Goal: Task Accomplishment & Management: Use online tool/utility

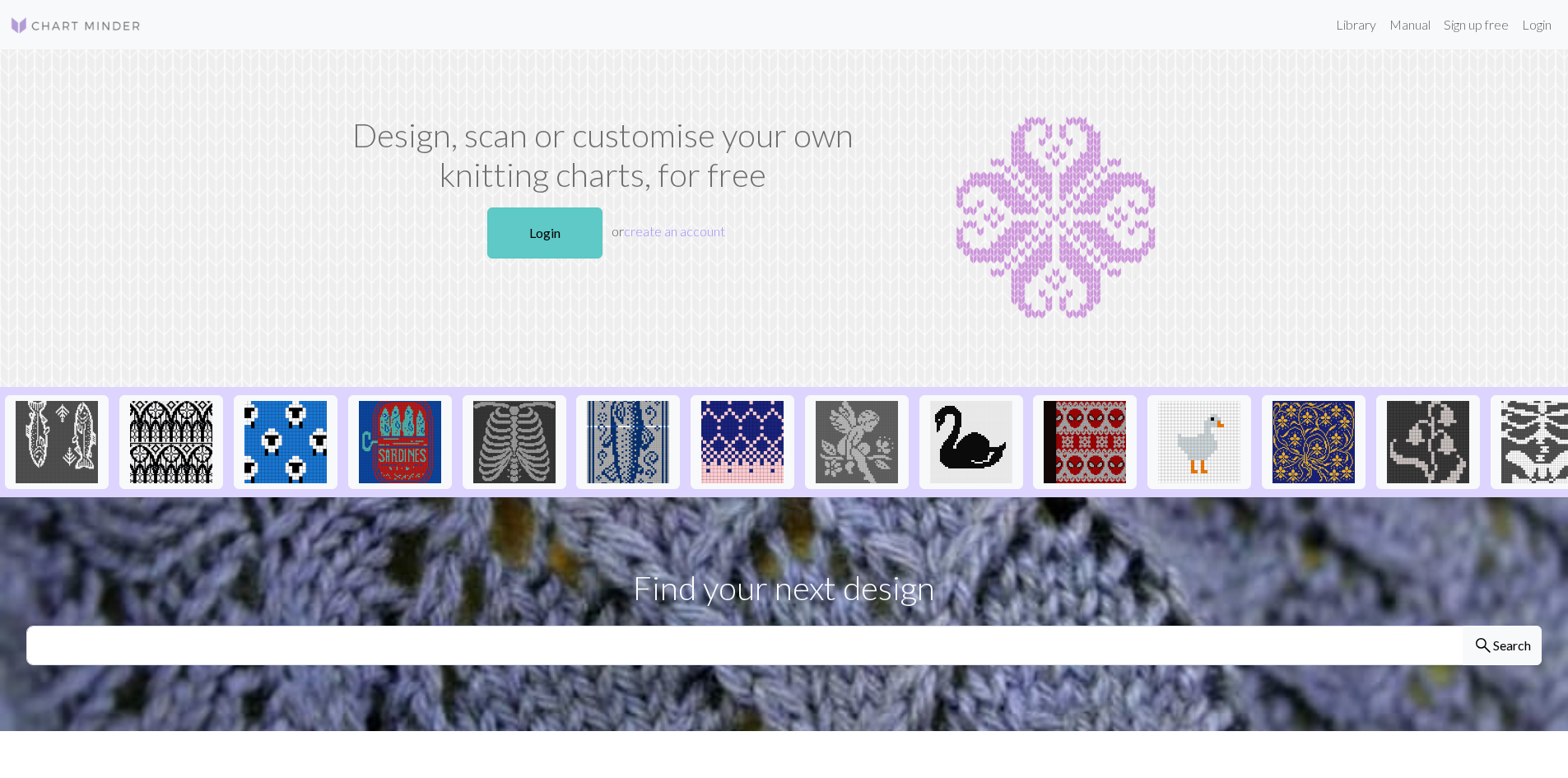
click at [541, 228] on link "Login" at bounding box center [545, 232] width 115 height 51
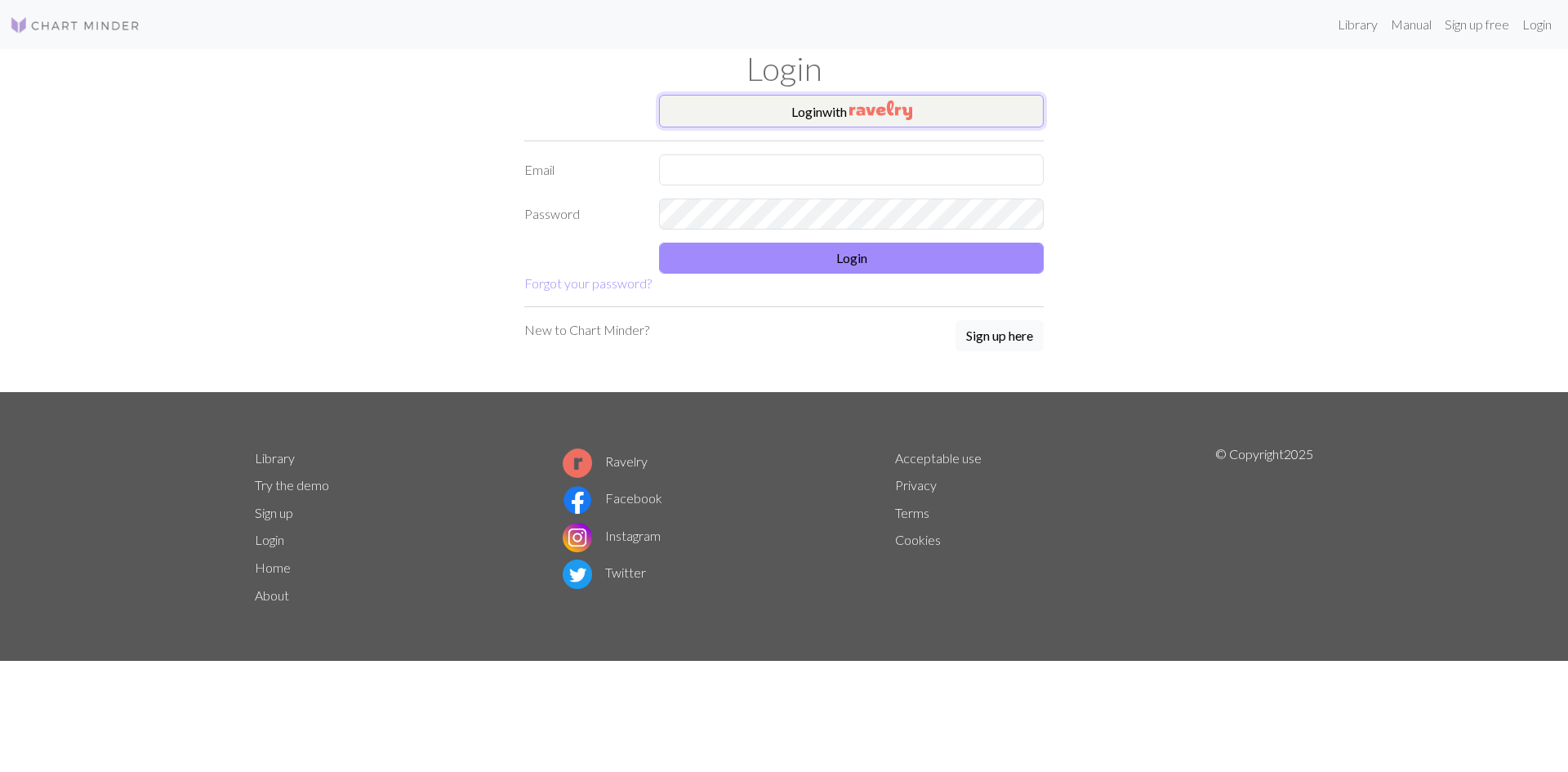
click at [884, 112] on img "button" at bounding box center [881, 109] width 63 height 19
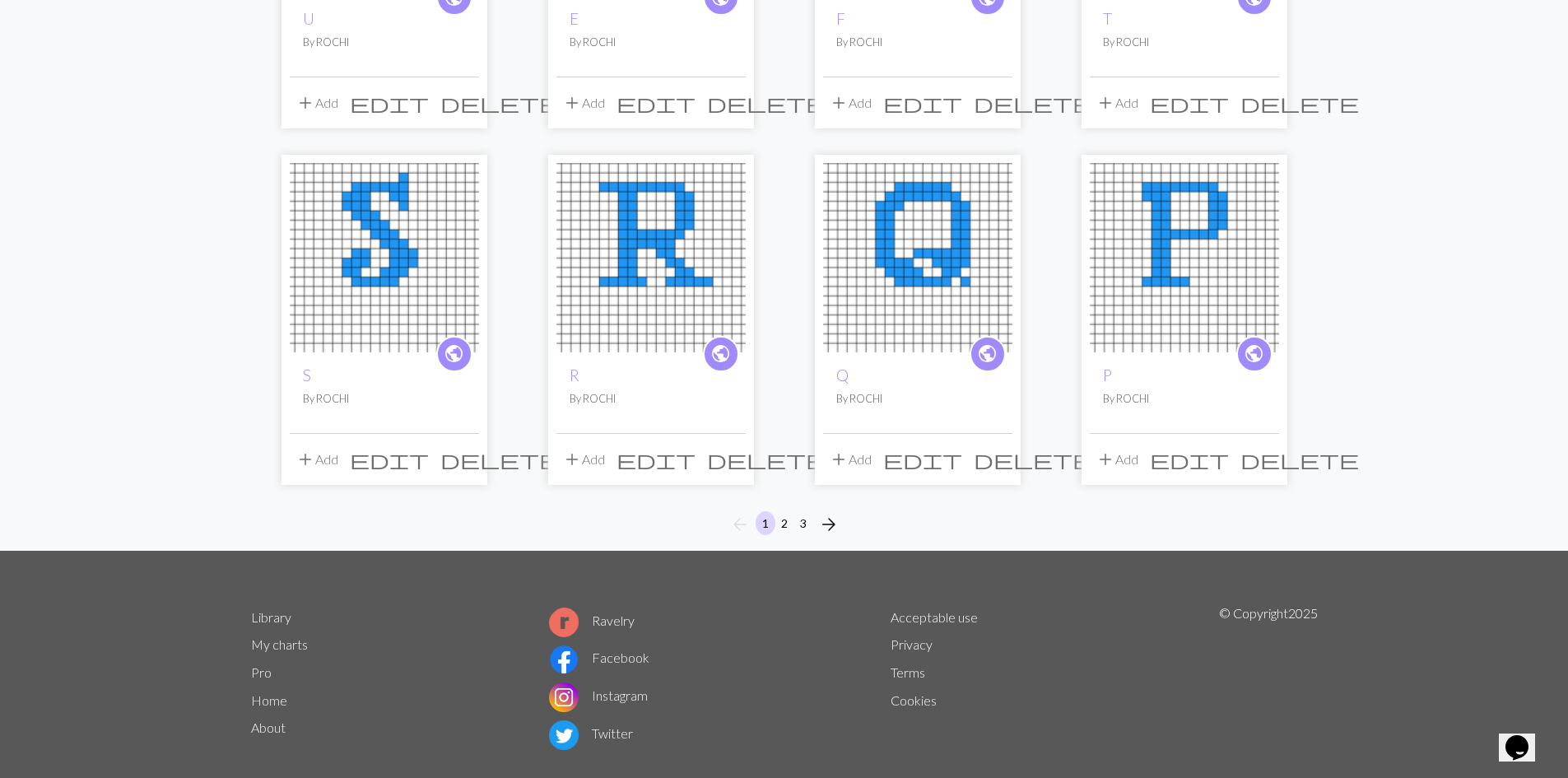
scroll to position [1158, 0]
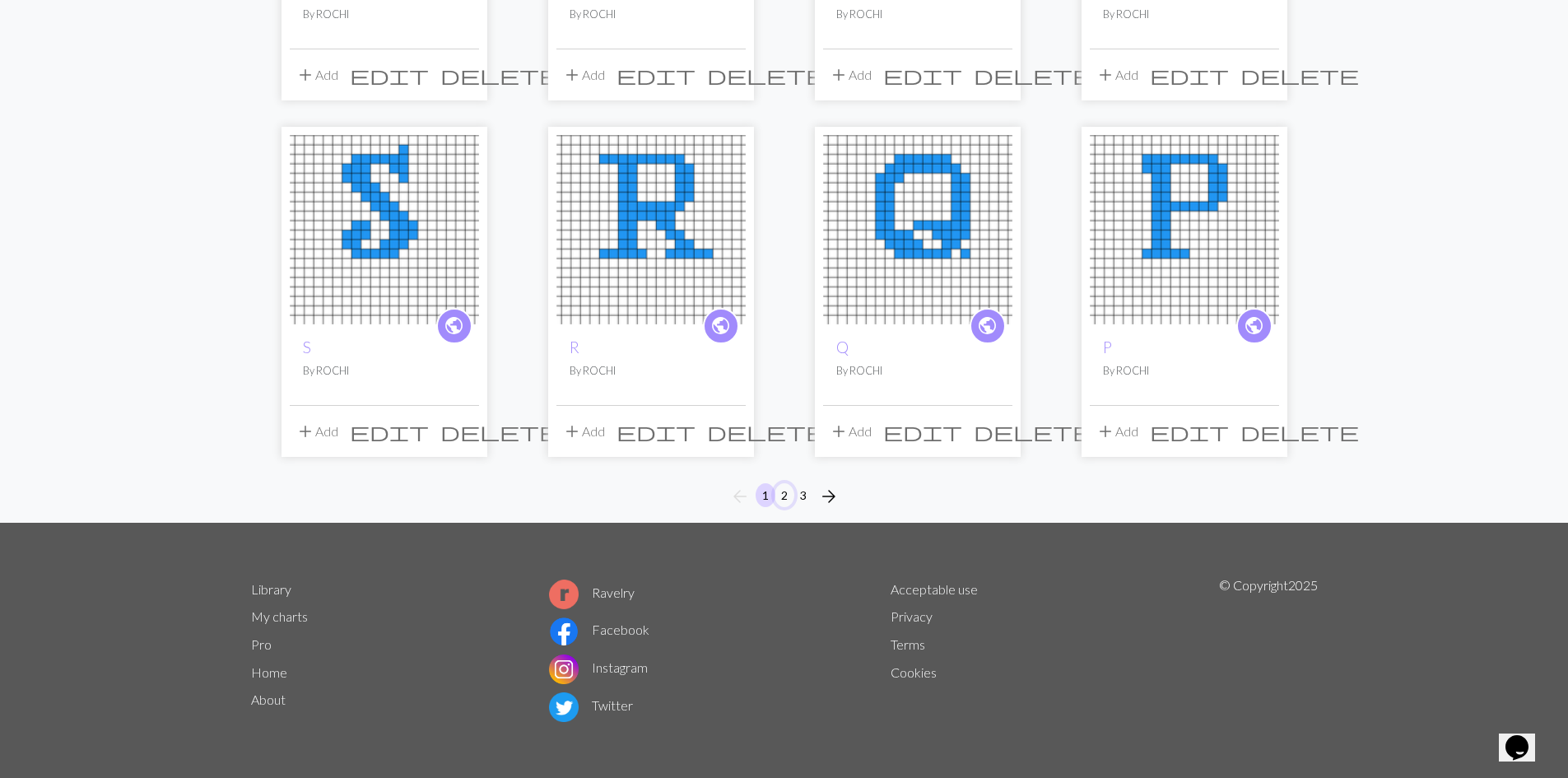
click at [786, 495] on button "2" at bounding box center [784, 495] width 20 height 24
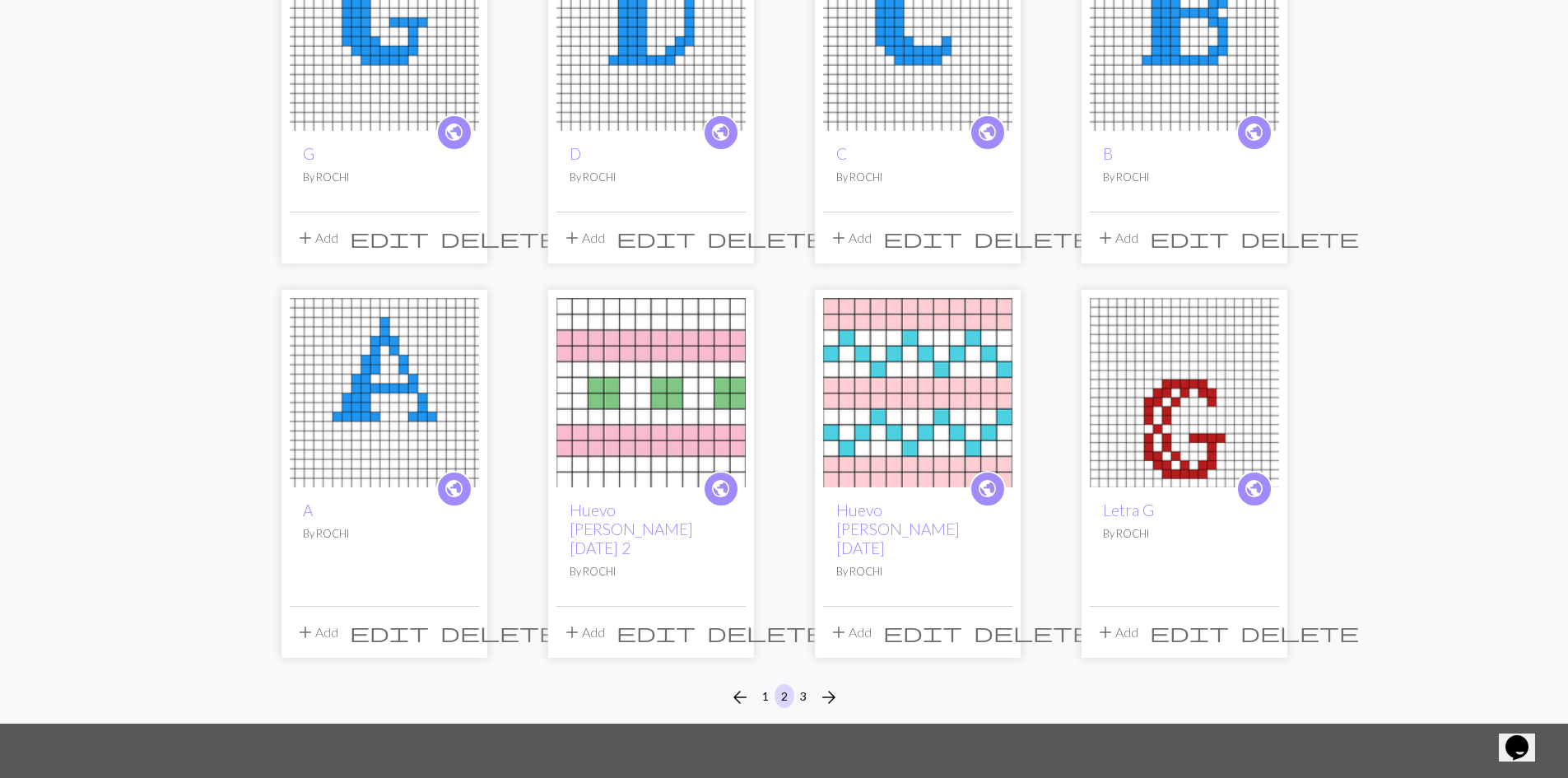
scroll to position [1070, 0]
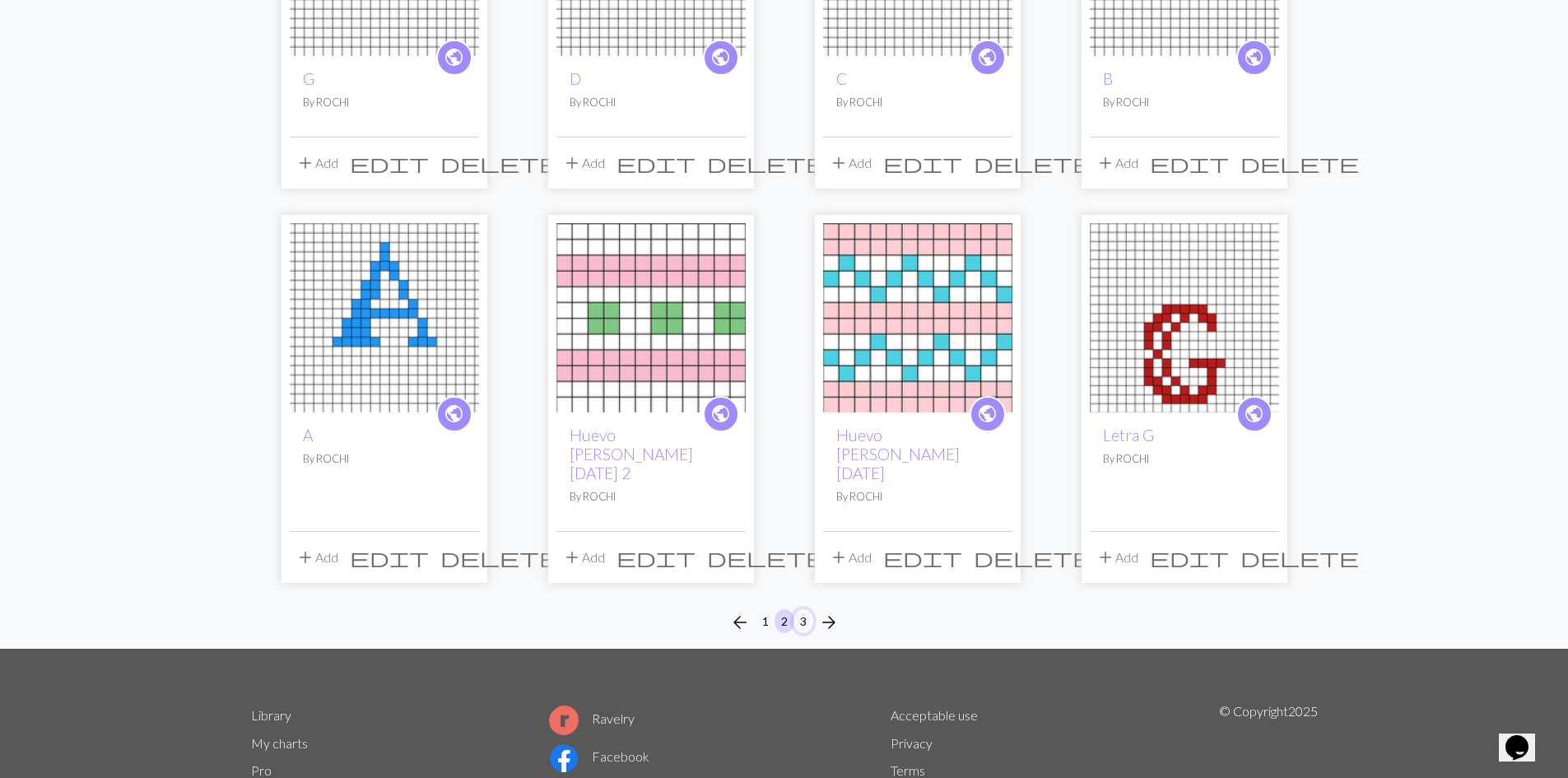
click at [805, 609] on button "3" at bounding box center [803, 621] width 20 height 24
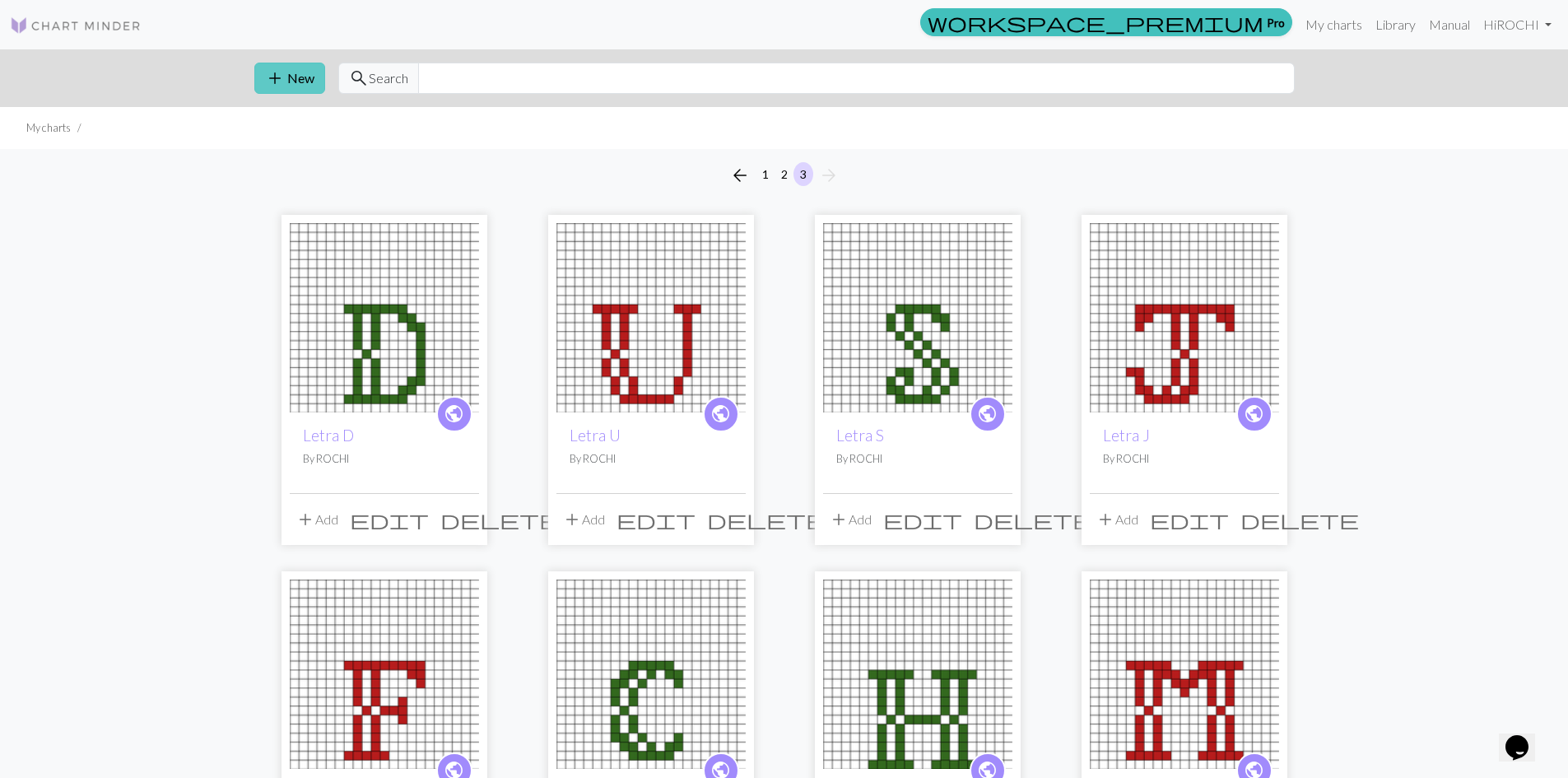
click at [295, 81] on button "add New" at bounding box center [289, 78] width 70 height 31
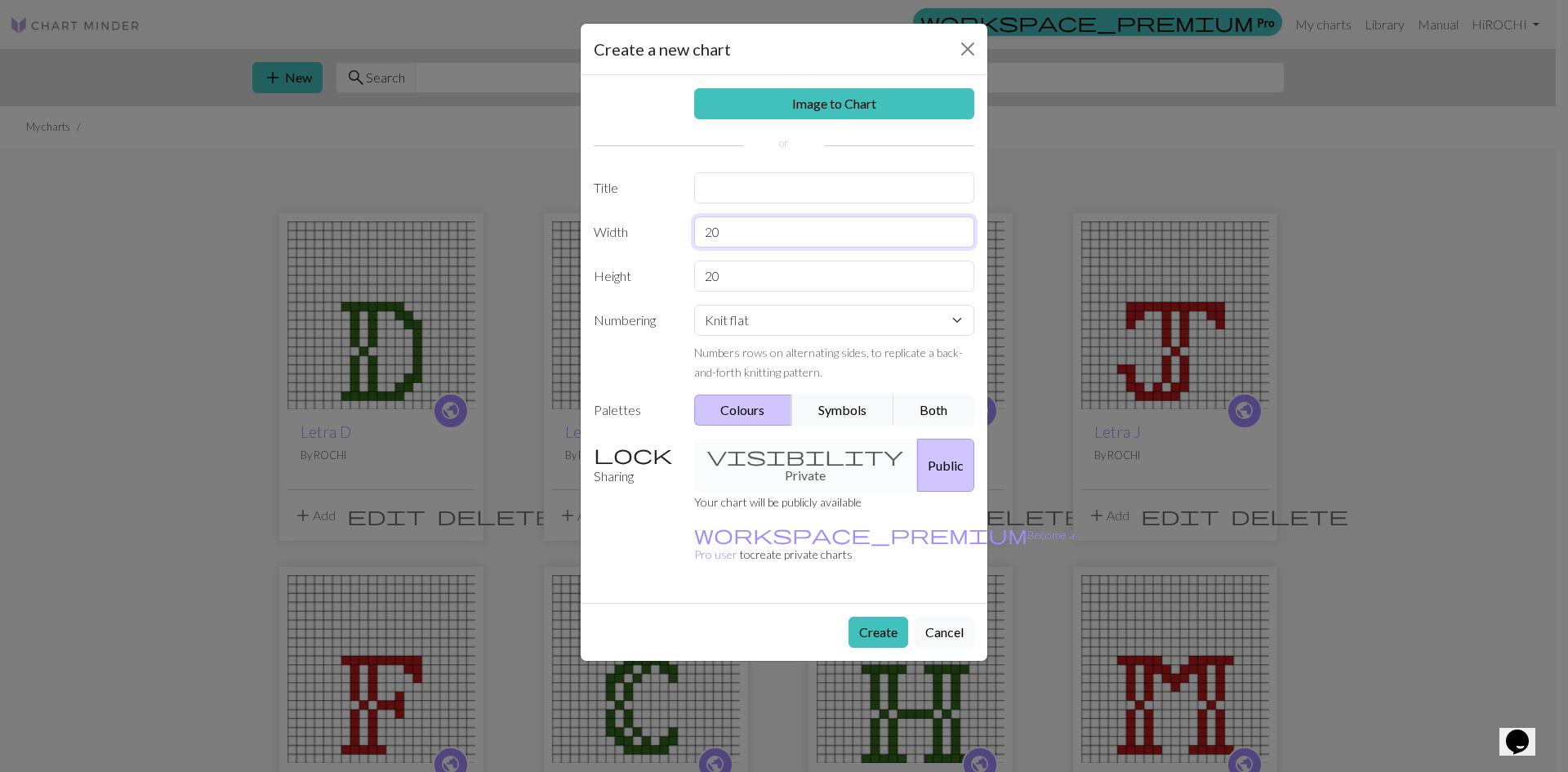
click at [896, 236] on input "20" at bounding box center [835, 232] width 281 height 31
type input "2"
type input "4"
type input "25"
click at [890, 616] on button "Create" at bounding box center [878, 631] width 60 height 31
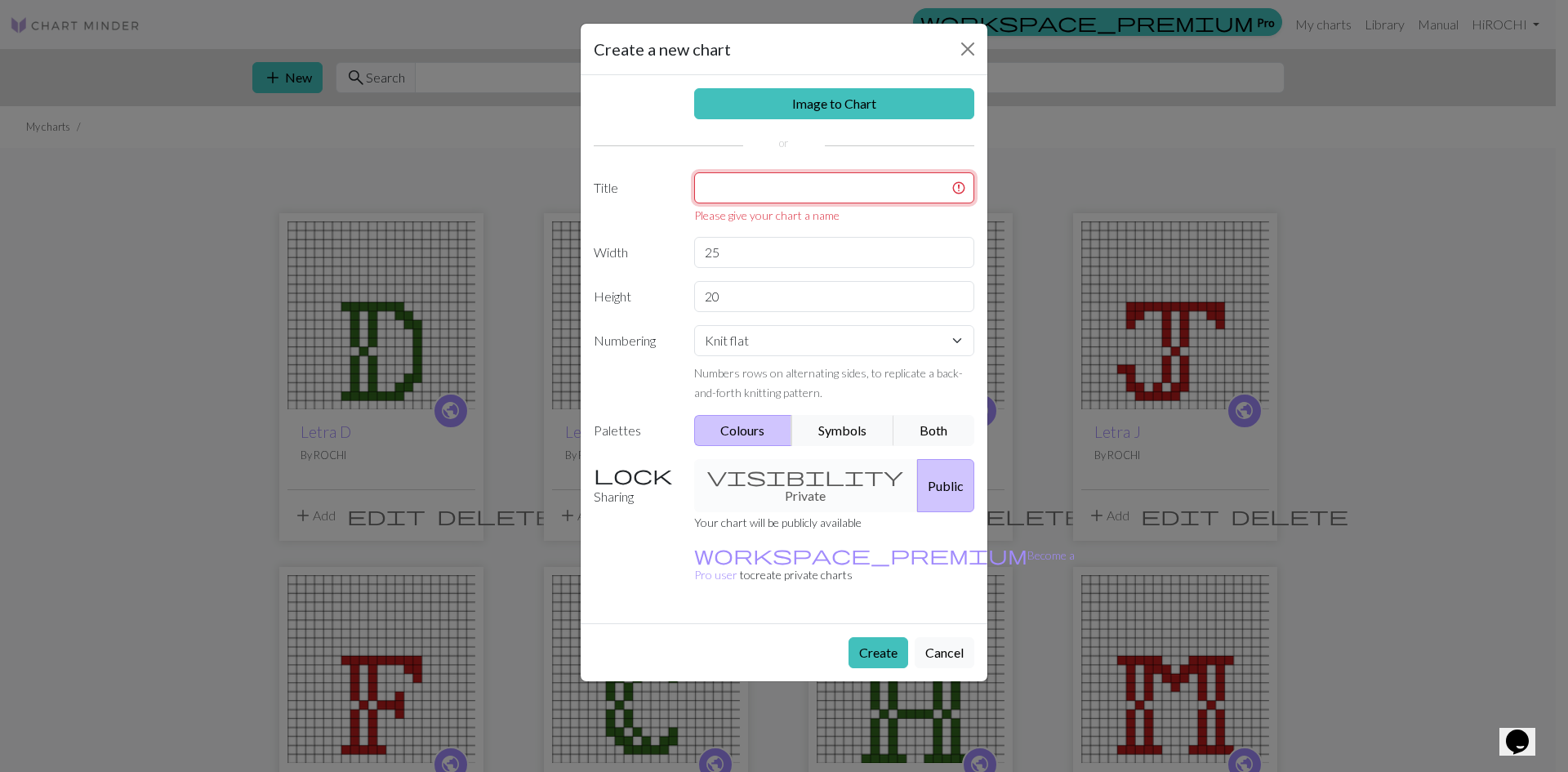
click at [794, 189] on input "text" at bounding box center [835, 188] width 281 height 31
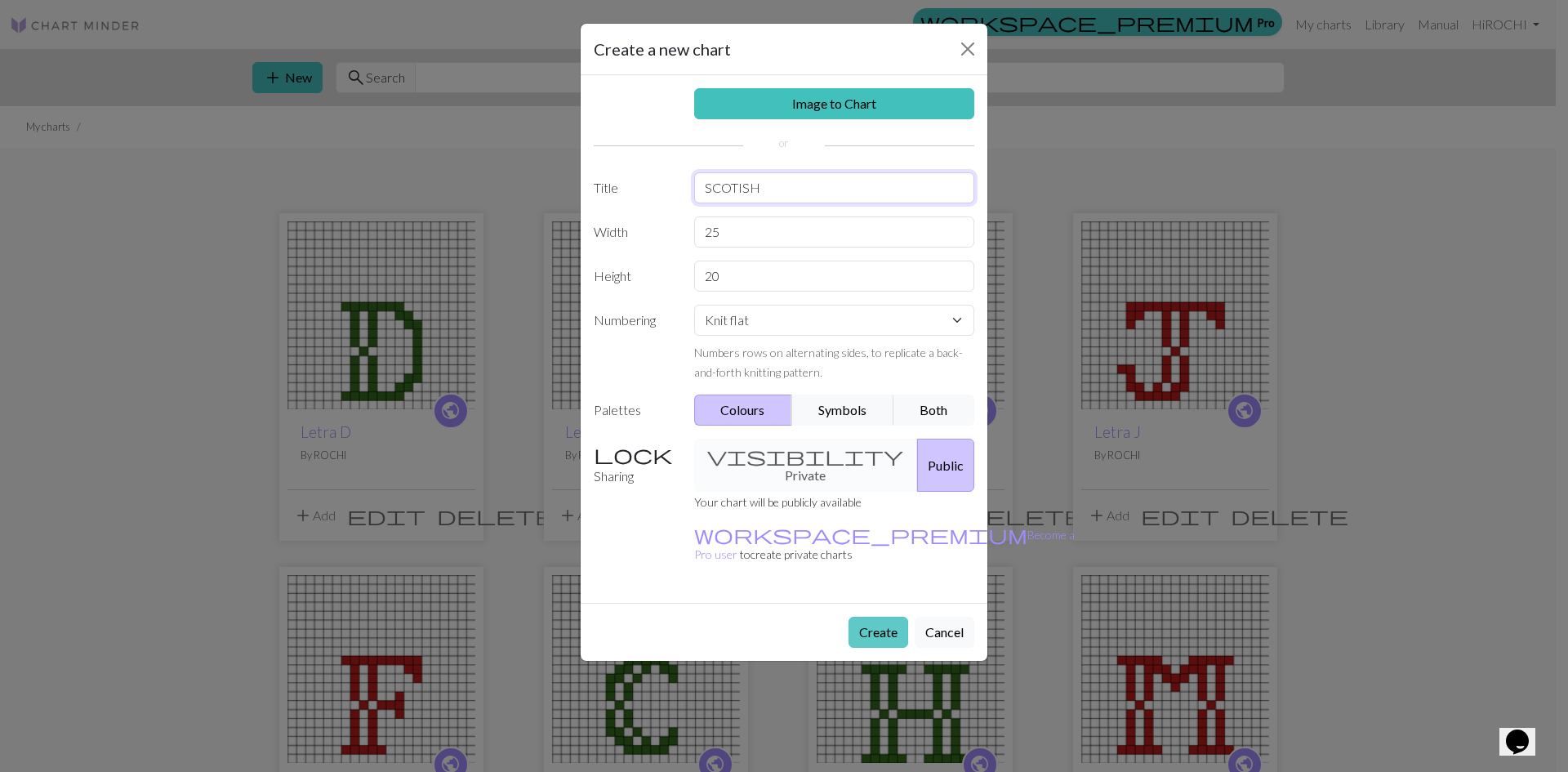
type input "SCOTISH"
click at [869, 616] on button "Create" at bounding box center [878, 631] width 60 height 31
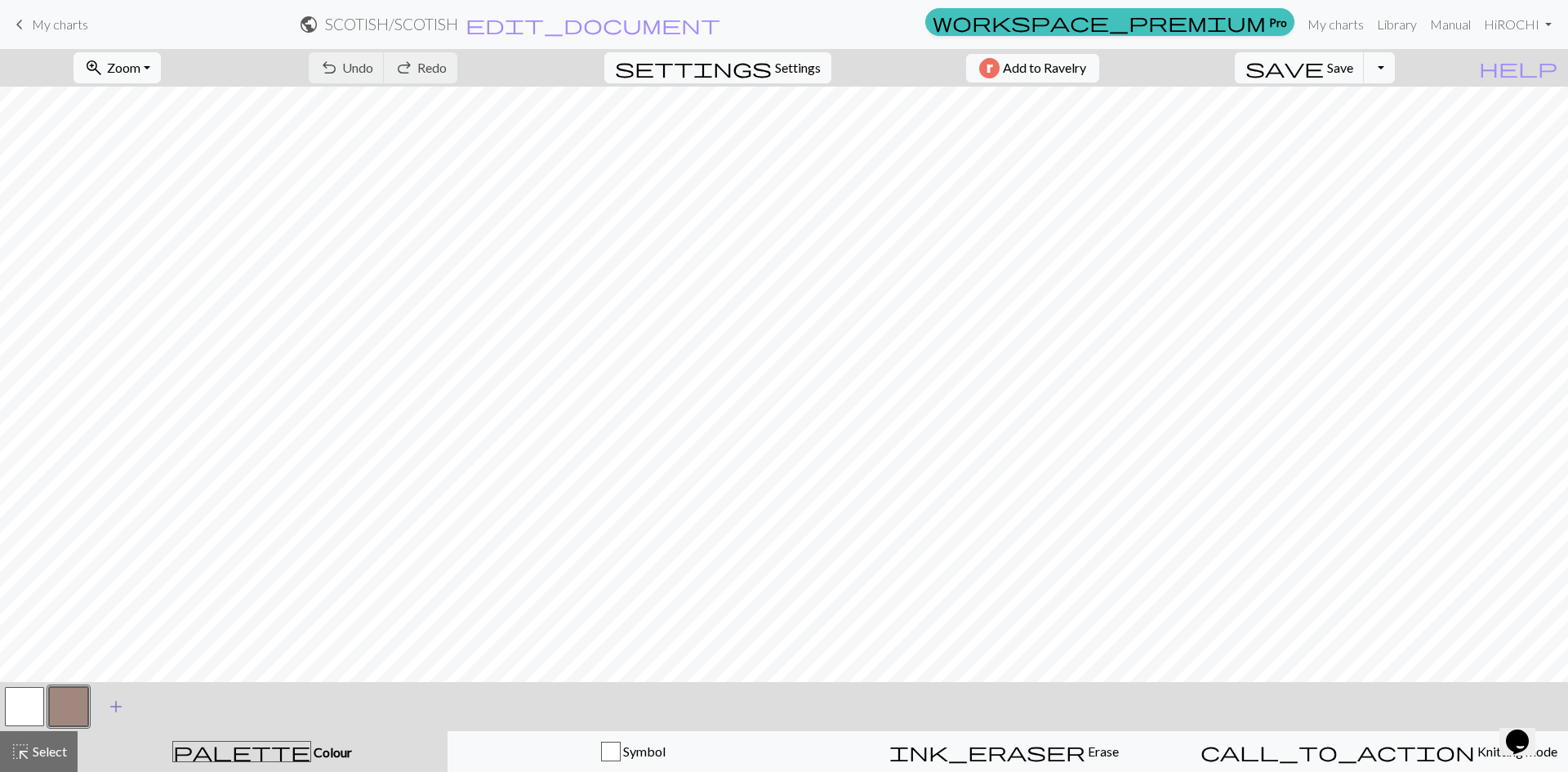
click at [117, 705] on span "add" at bounding box center [115, 705] width 19 height 23
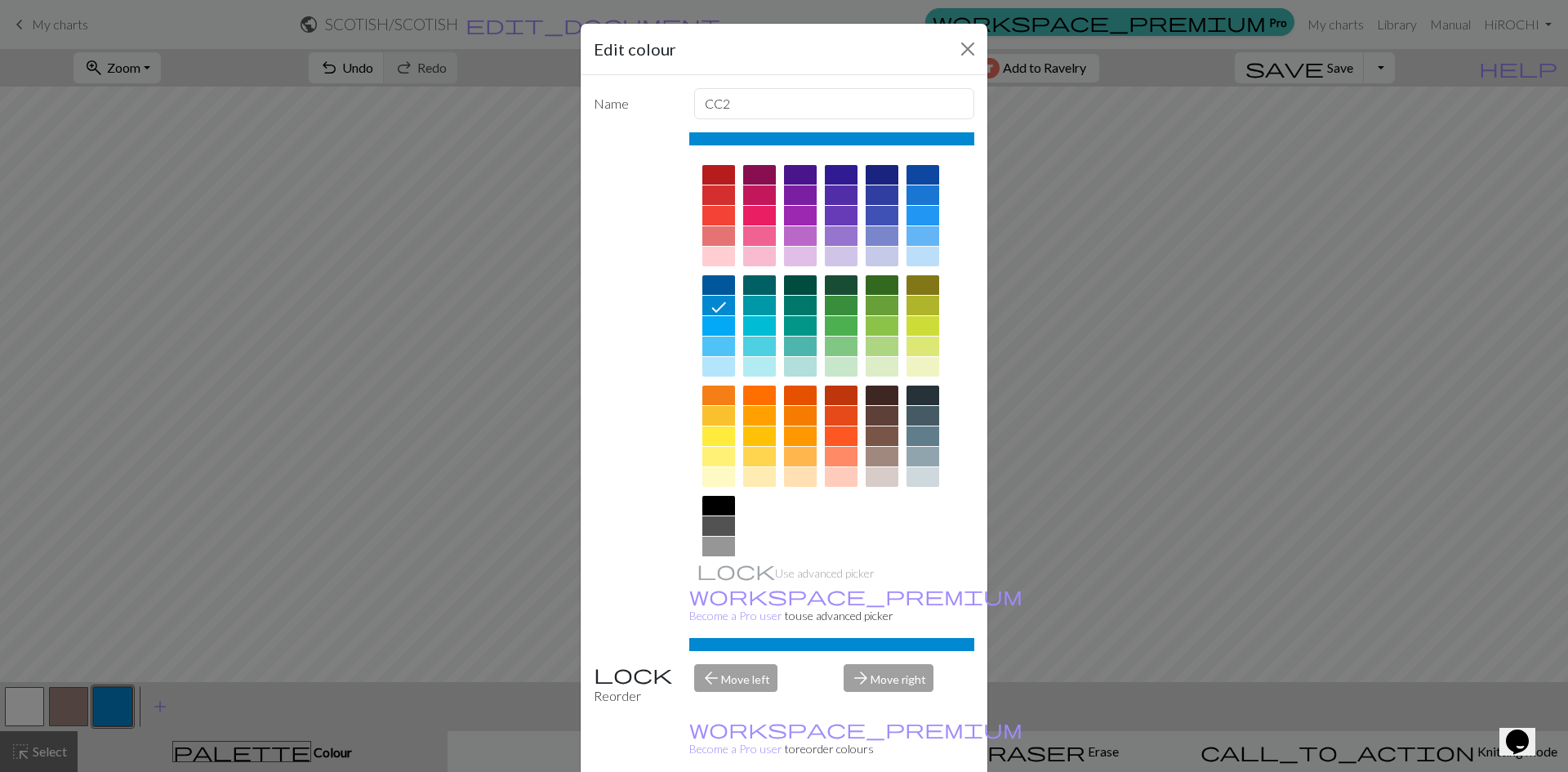
click at [720, 520] on div at bounding box center [718, 525] width 33 height 19
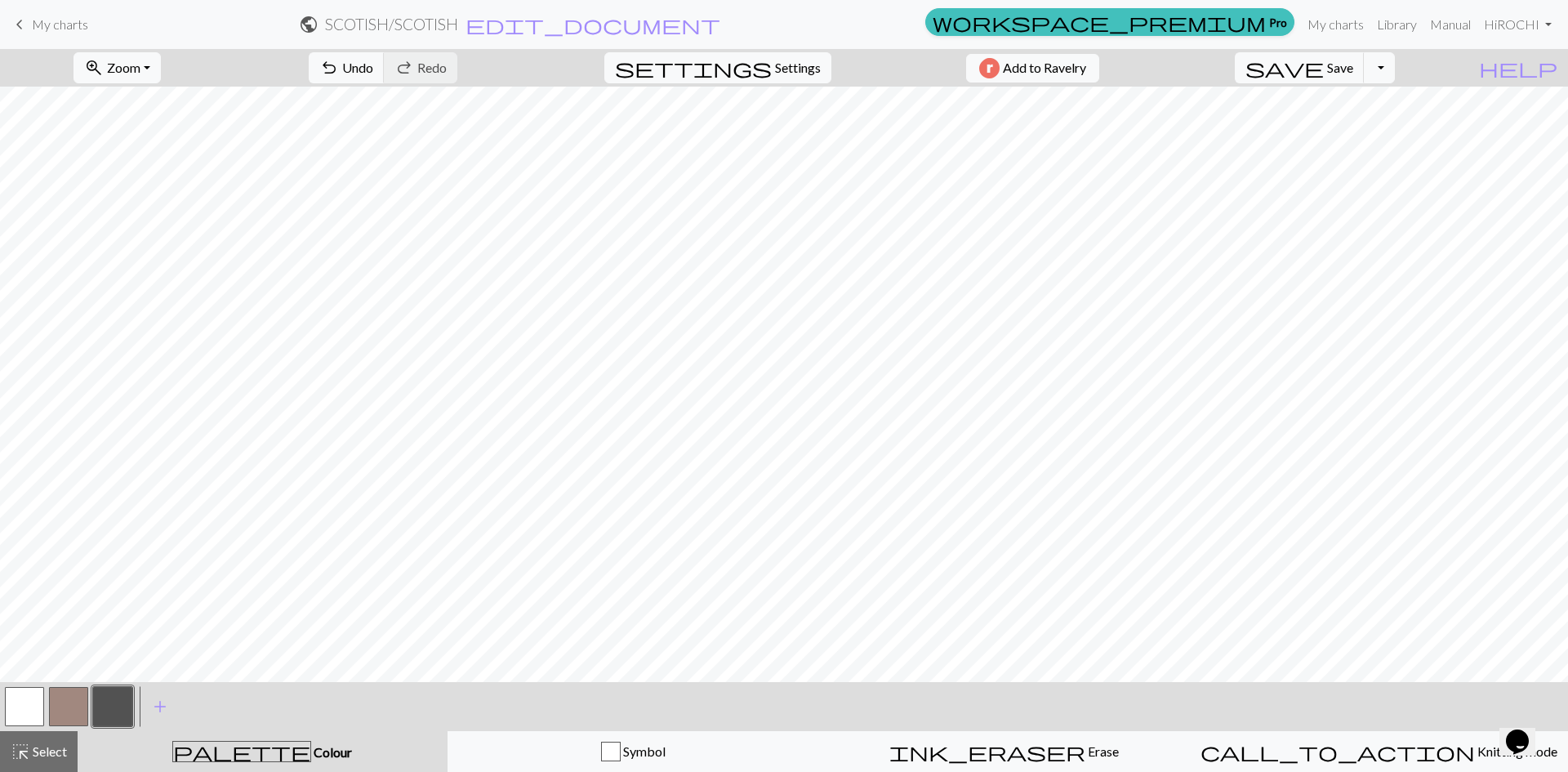
click at [18, 717] on button "button" at bounding box center [24, 706] width 40 height 40
click at [159, 711] on span "add" at bounding box center [159, 705] width 19 height 23
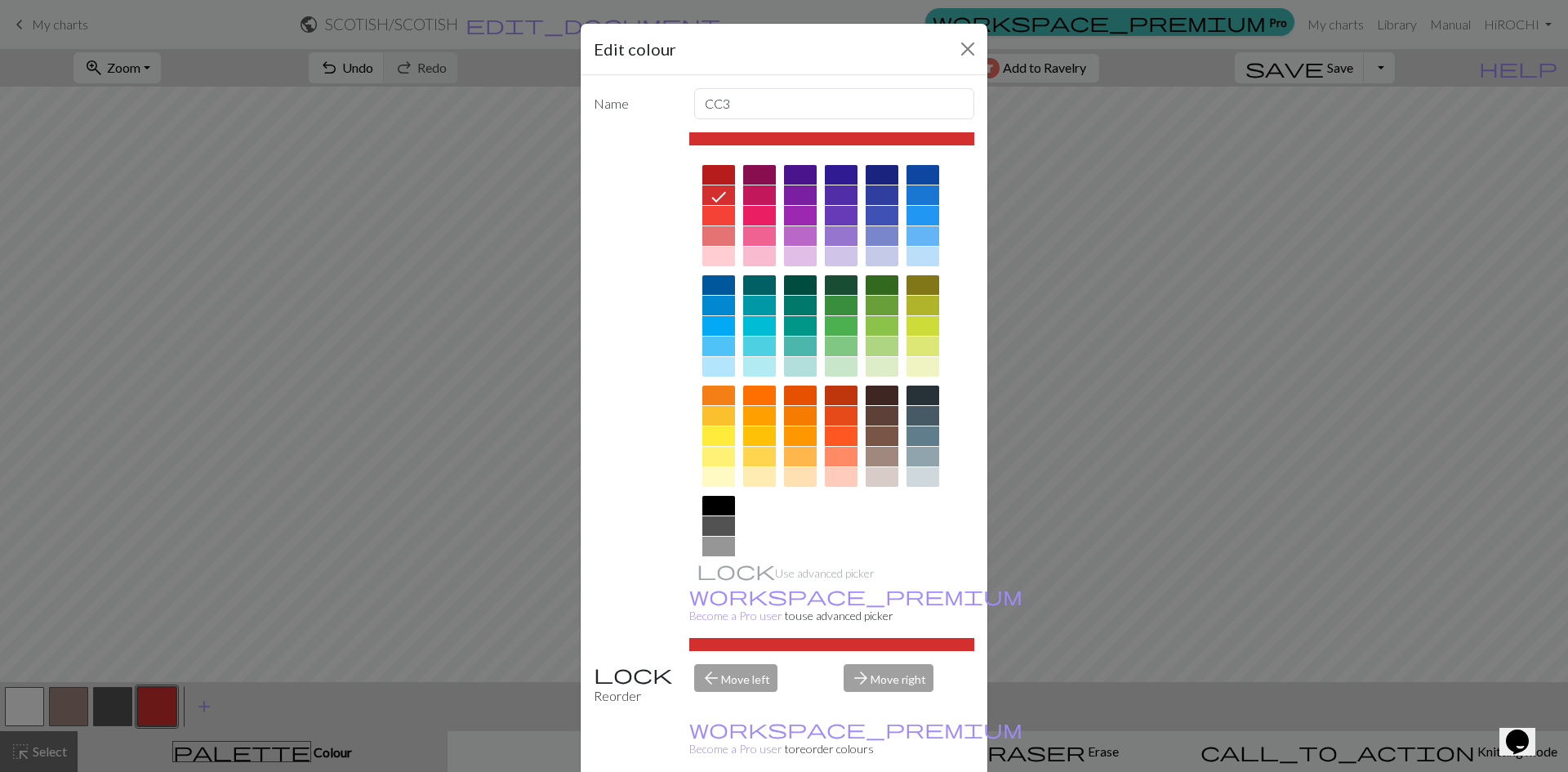
click at [170, 702] on div "Edit colour Name CC3 Use advanced picker workspace_premium Become a Pro user to…" at bounding box center [784, 386] width 1568 height 772
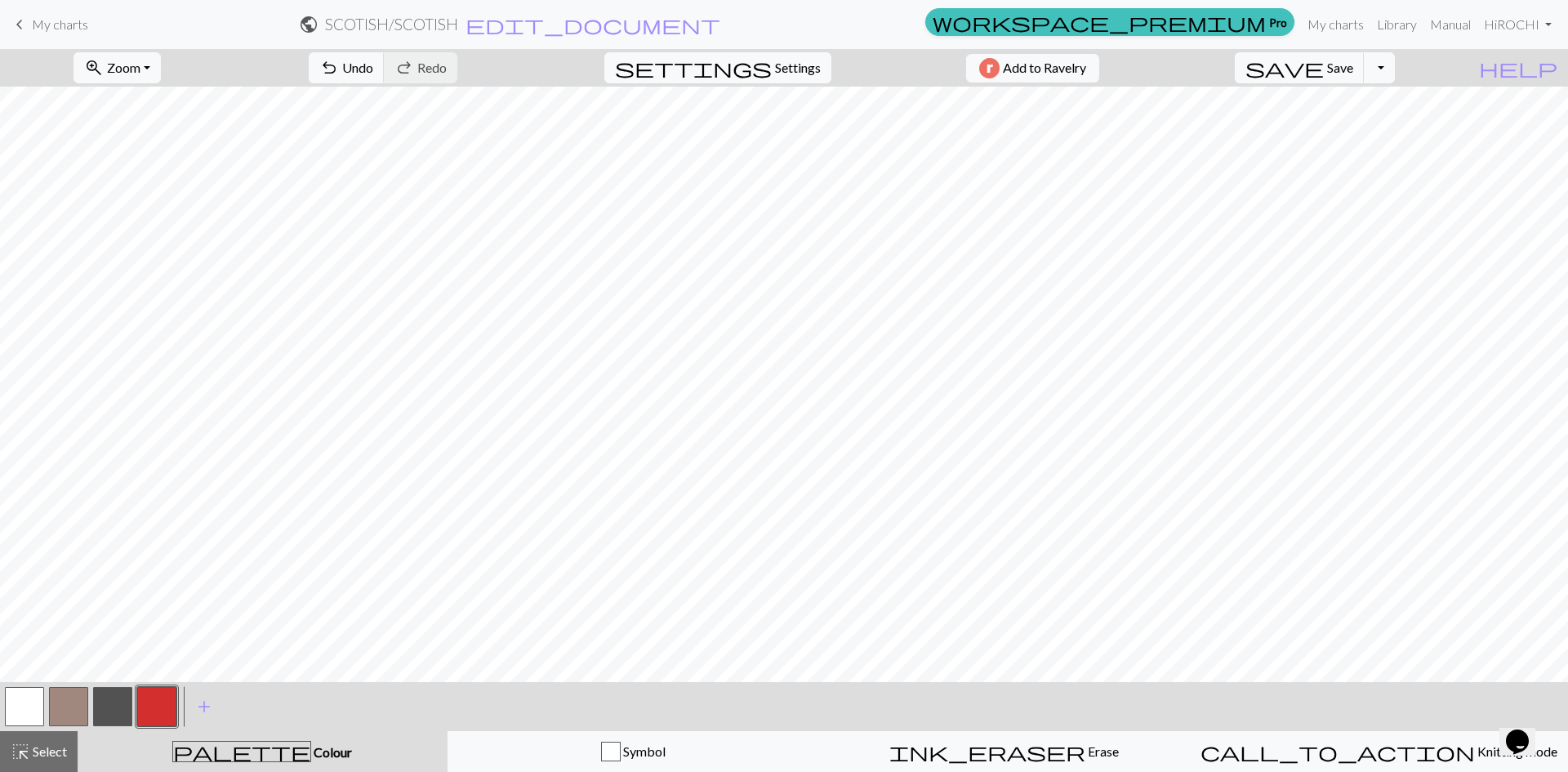
click at [168, 700] on button "button" at bounding box center [157, 706] width 40 height 40
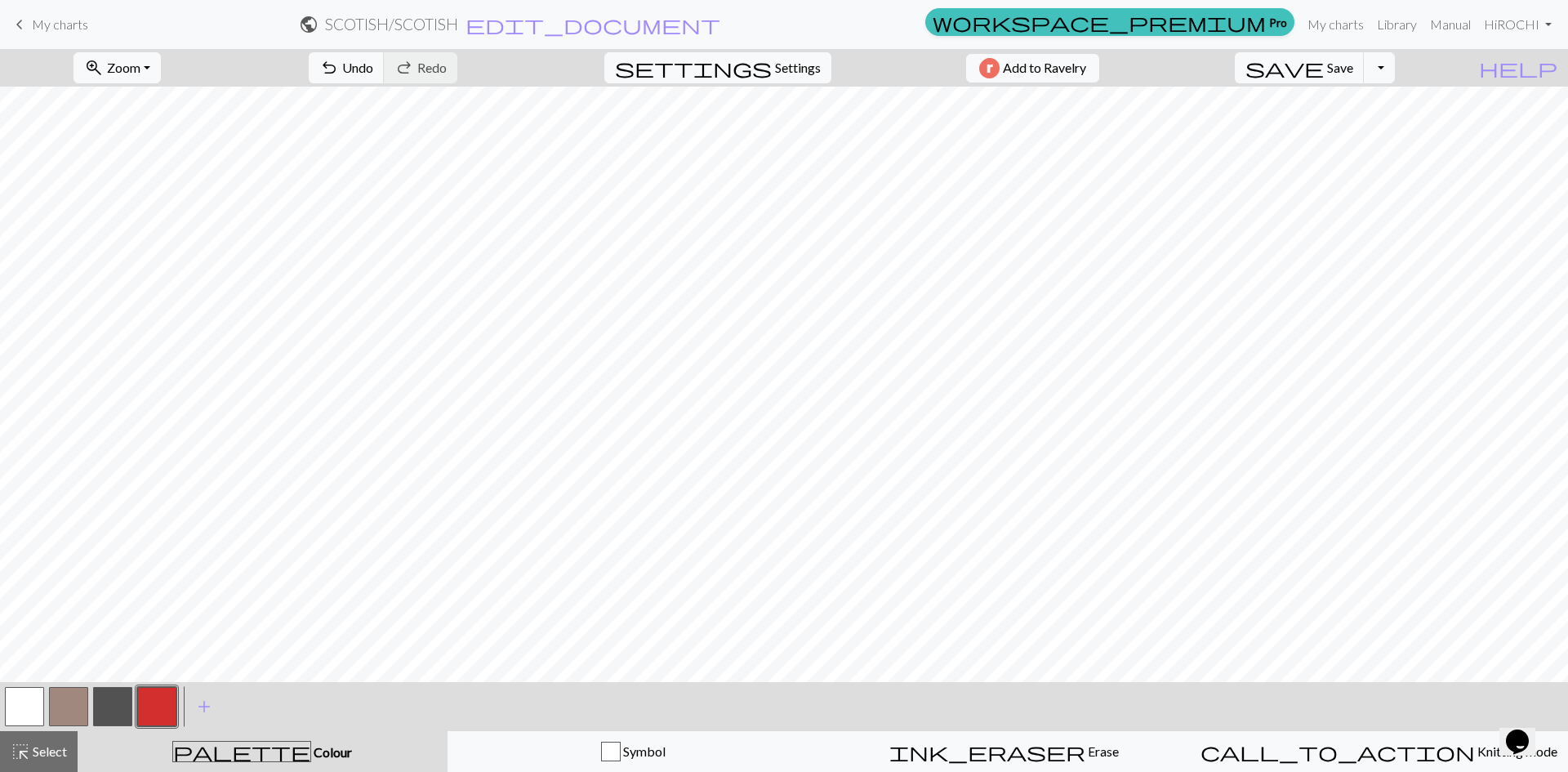
click at [13, 703] on button "button" at bounding box center [24, 706] width 40 height 40
click at [36, 705] on button "button" at bounding box center [24, 706] width 40 height 40
click at [174, 692] on button "button" at bounding box center [157, 706] width 40 height 40
click at [173, 692] on button "button" at bounding box center [157, 706] width 40 height 40
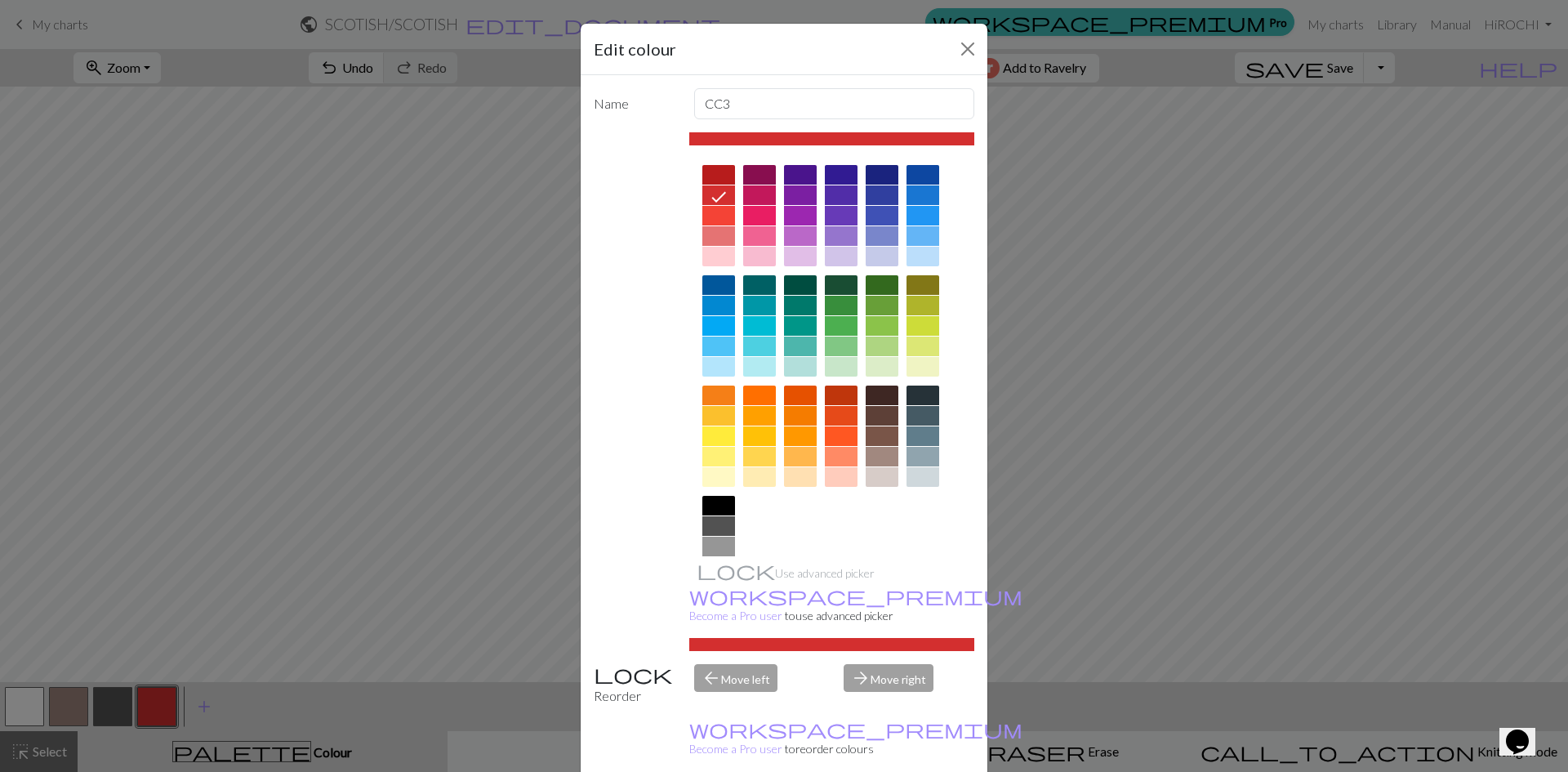
drag, startPoint x: 879, startPoint y: 745, endPoint x: 862, endPoint y: 714, distance: 35.4
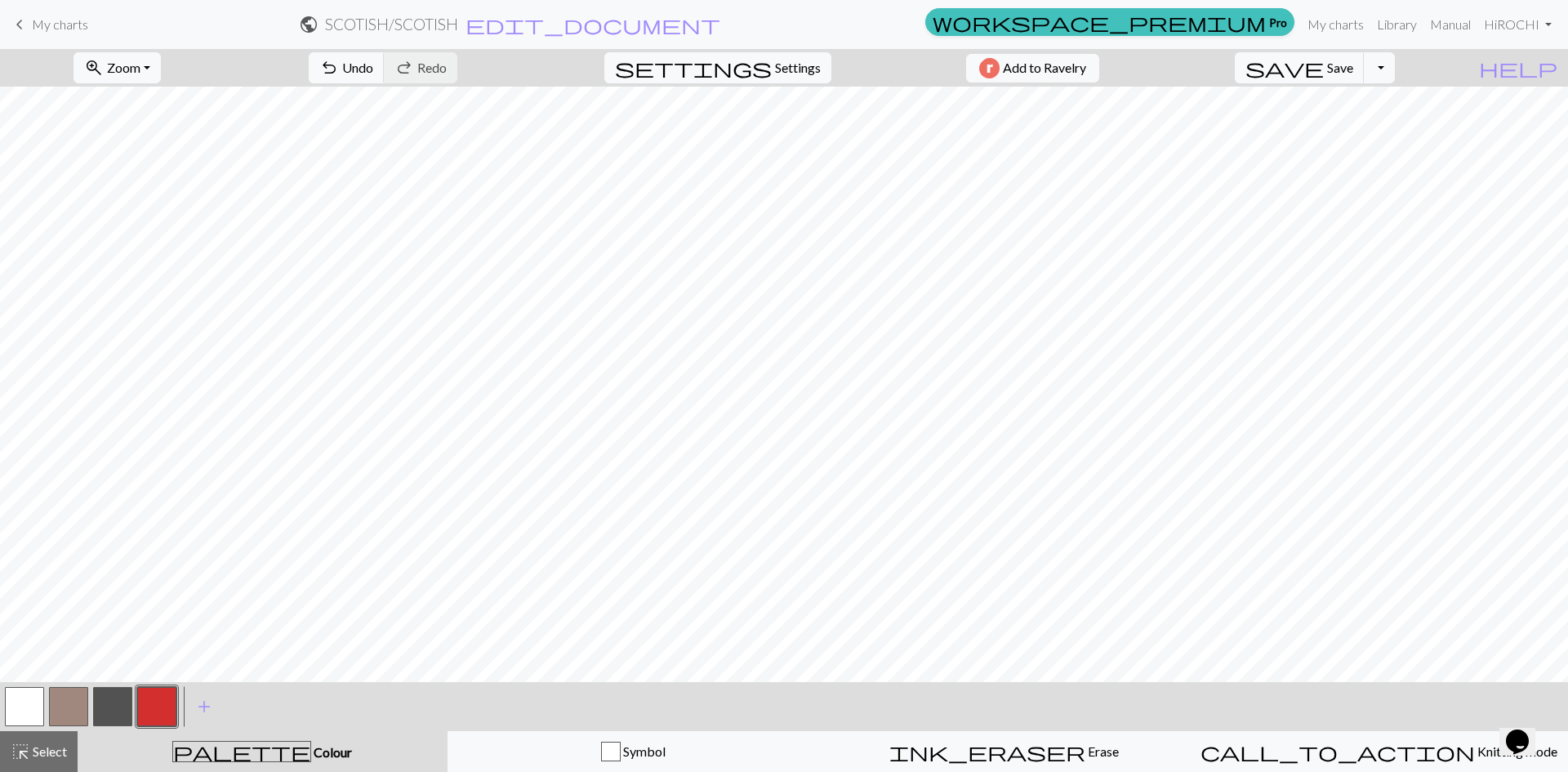
click at [16, 702] on button "button" at bounding box center [24, 706] width 40 height 40
click at [16, 700] on button "button" at bounding box center [24, 706] width 40 height 40
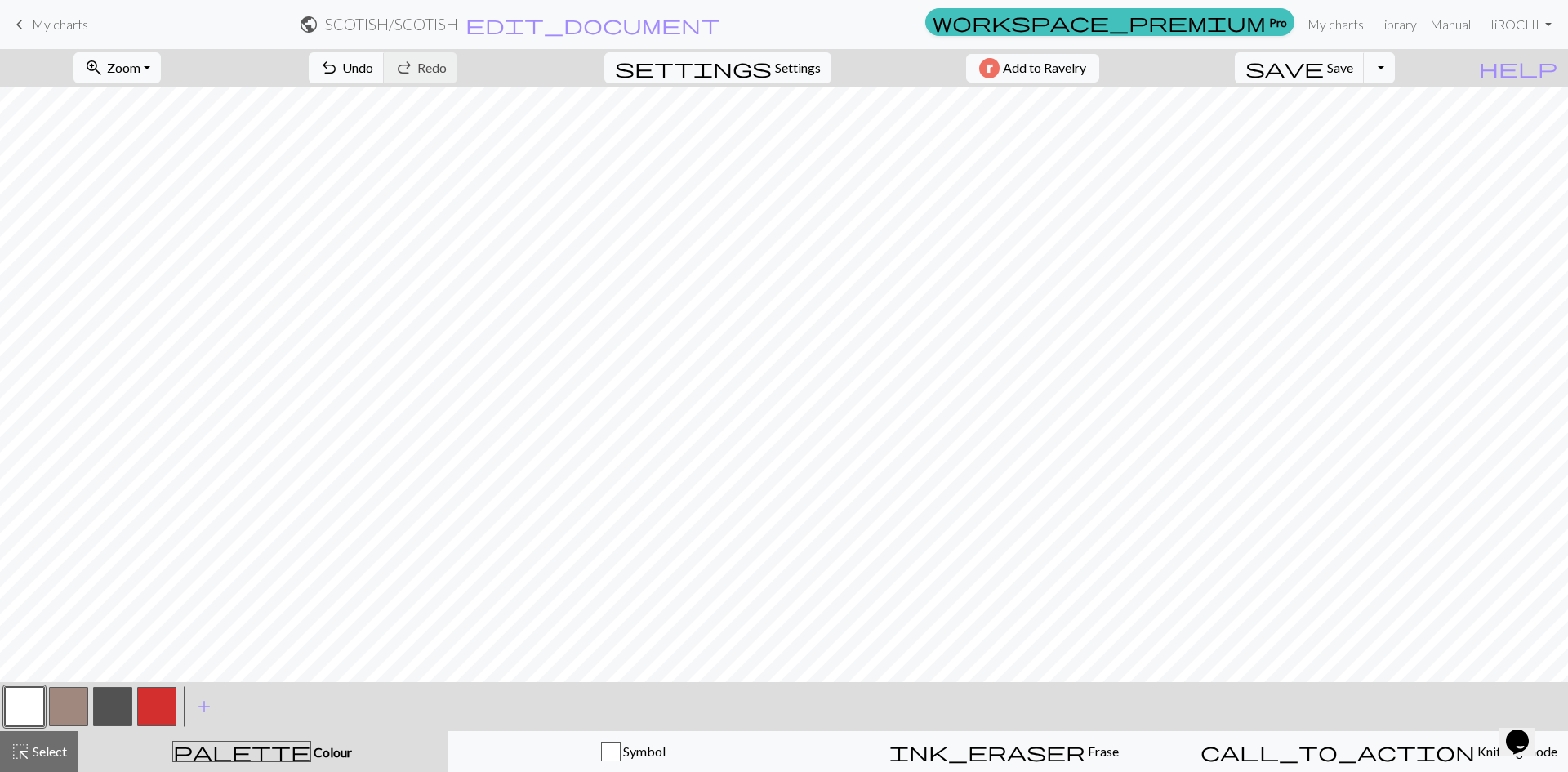
click at [162, 717] on button "button" at bounding box center [157, 706] width 40 height 40
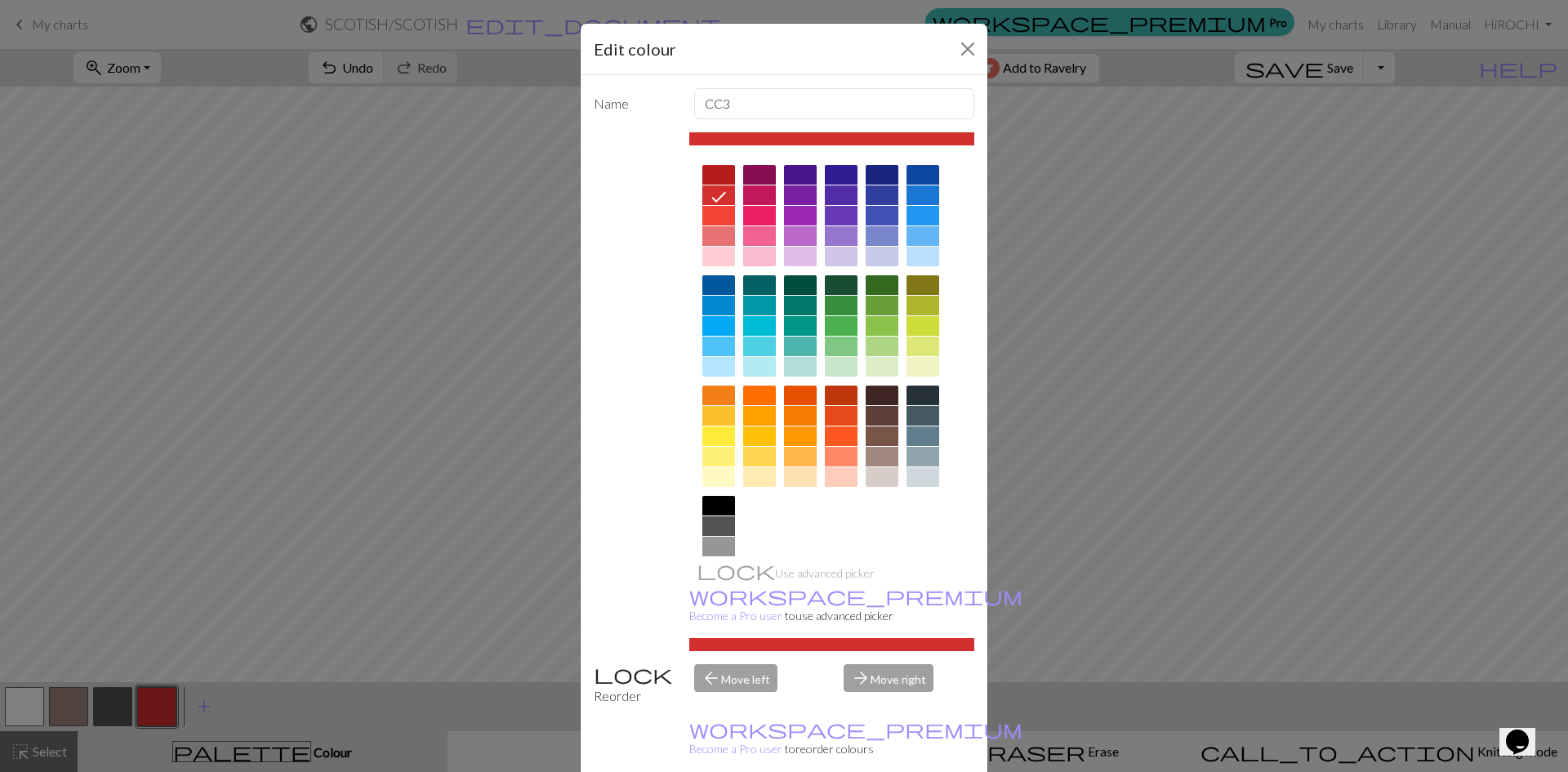
drag, startPoint x: 887, startPoint y: 752, endPoint x: 882, endPoint y: 722, distance: 30.4
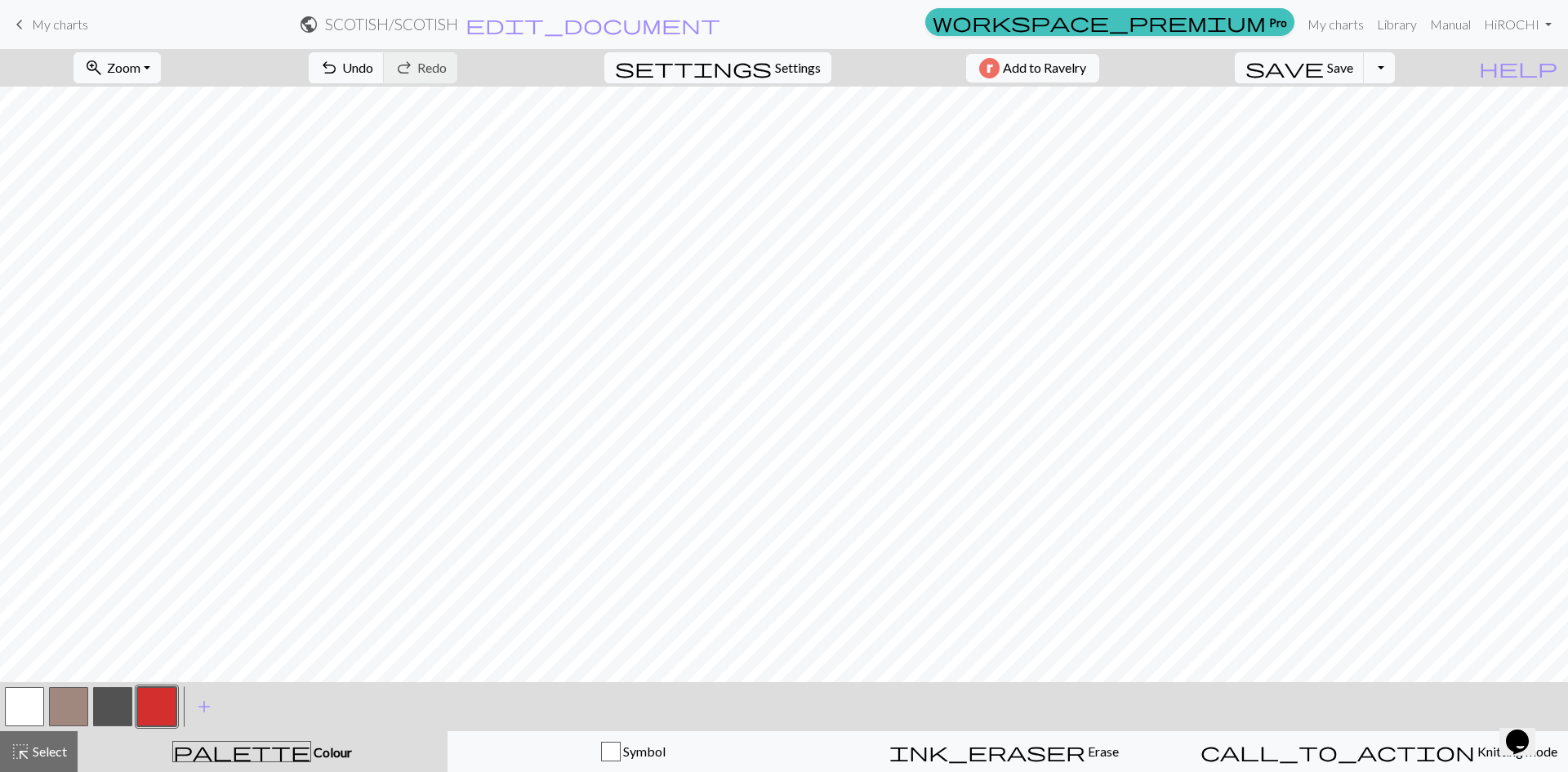
click at [27, 706] on button "button" at bounding box center [24, 706] width 40 height 40
click at [27, 703] on button "button" at bounding box center [24, 706] width 40 height 40
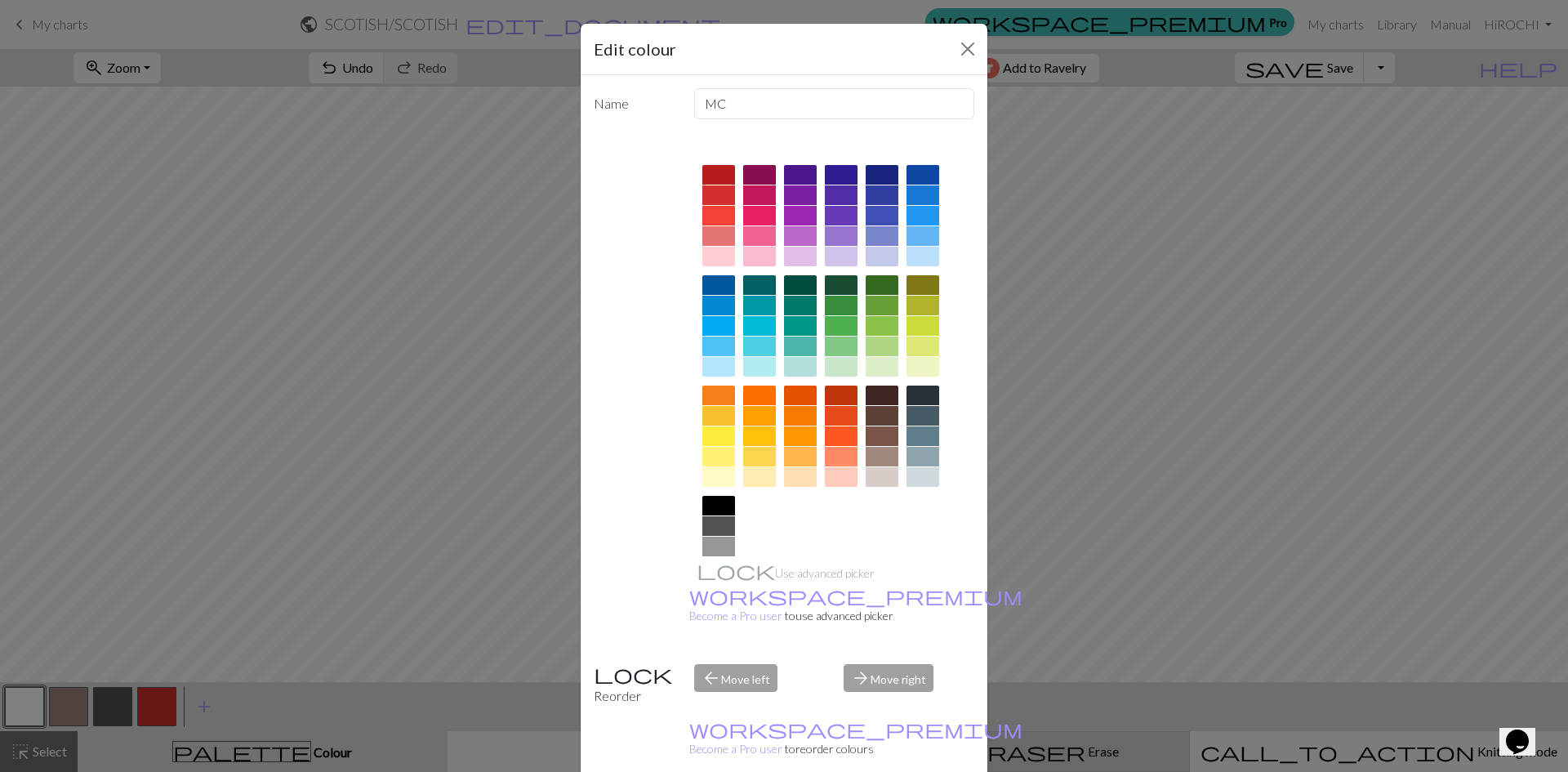
drag, startPoint x: 874, startPoint y: 748, endPoint x: 913, endPoint y: 770, distance: 44.8
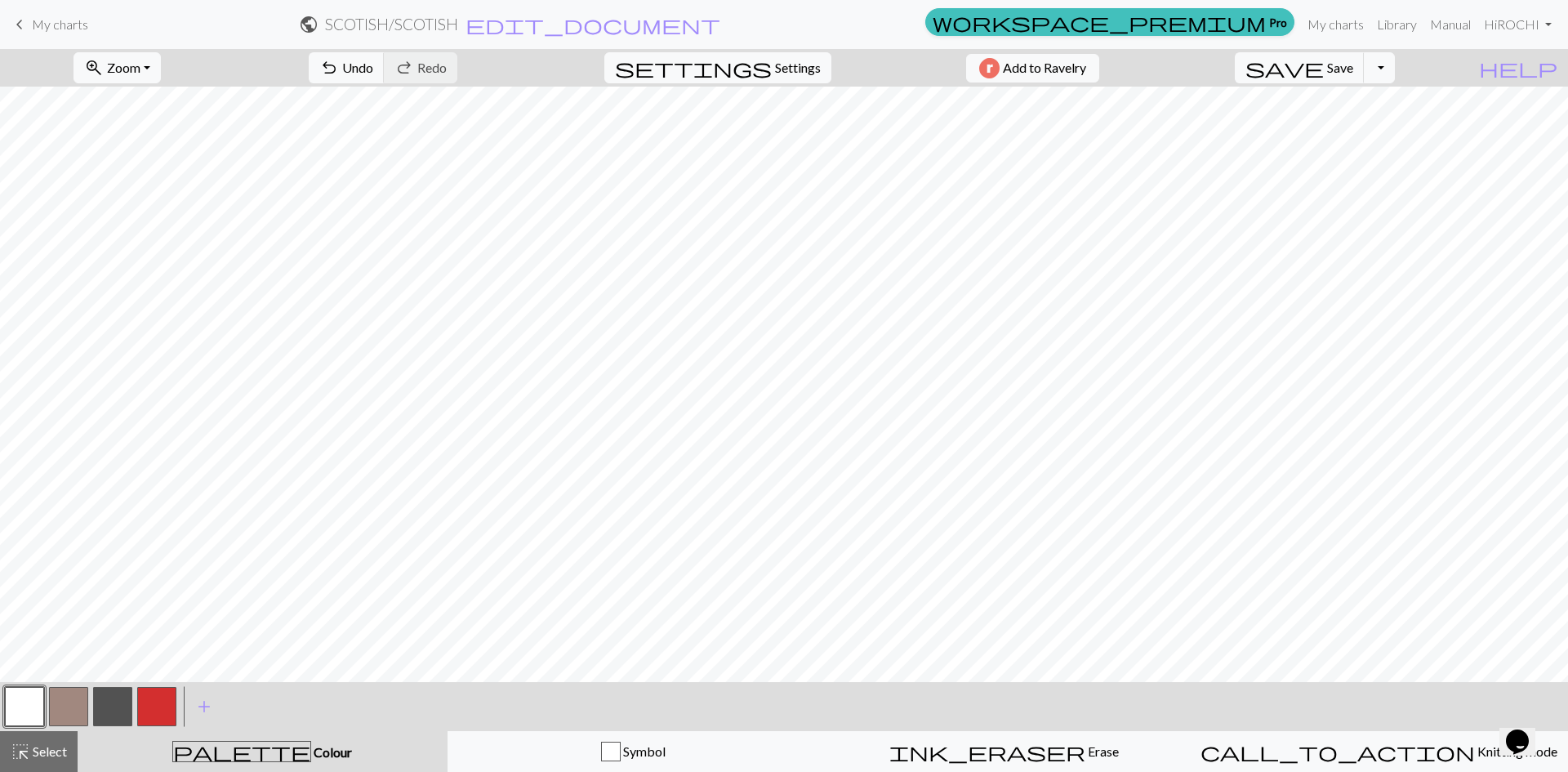
click at [129, 708] on button "button" at bounding box center [113, 706] width 40 height 40
click at [128, 707] on button "button" at bounding box center [113, 706] width 40 height 40
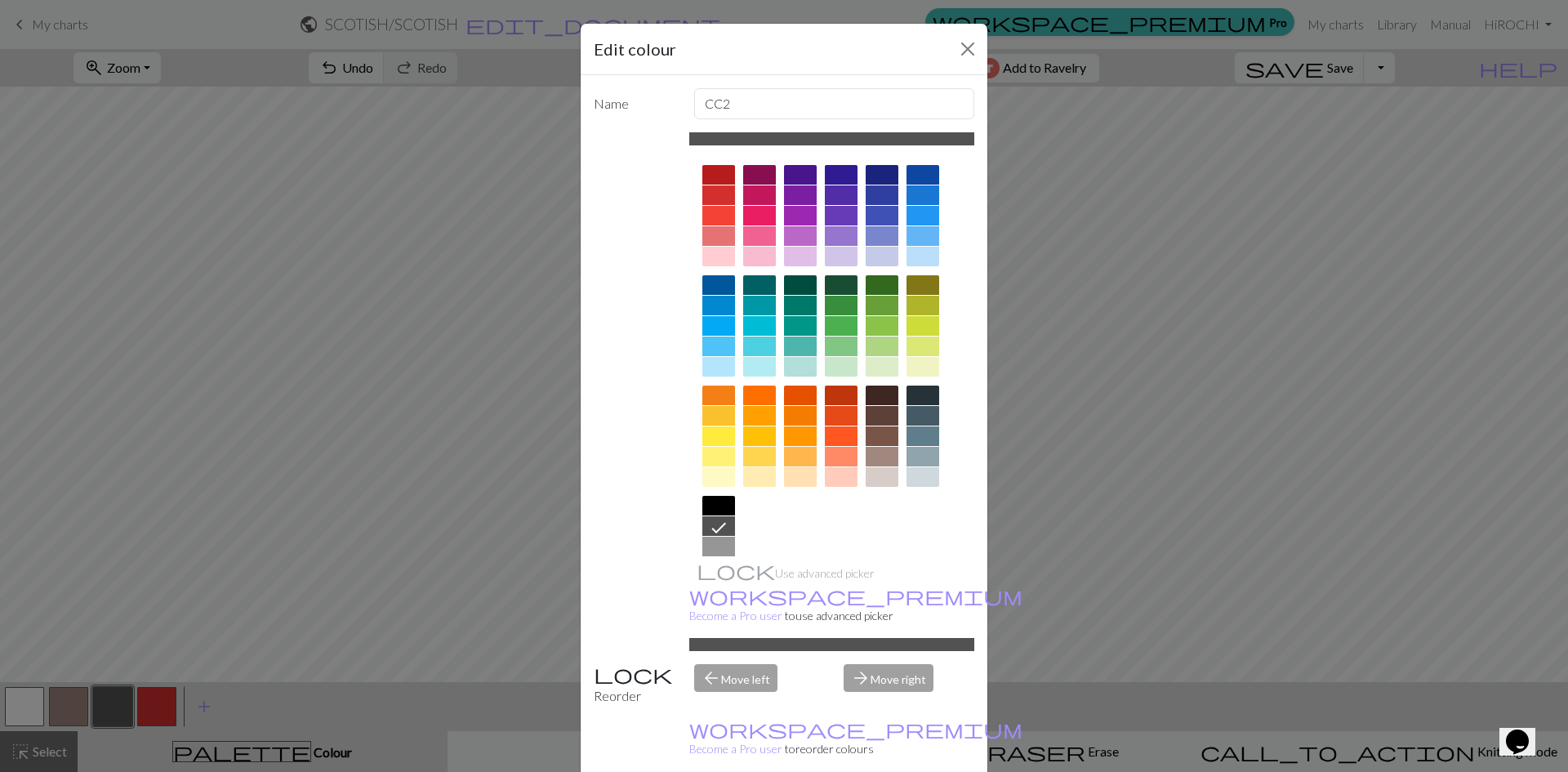
drag, startPoint x: 867, startPoint y: 758, endPoint x: 840, endPoint y: 695, distance: 68.5
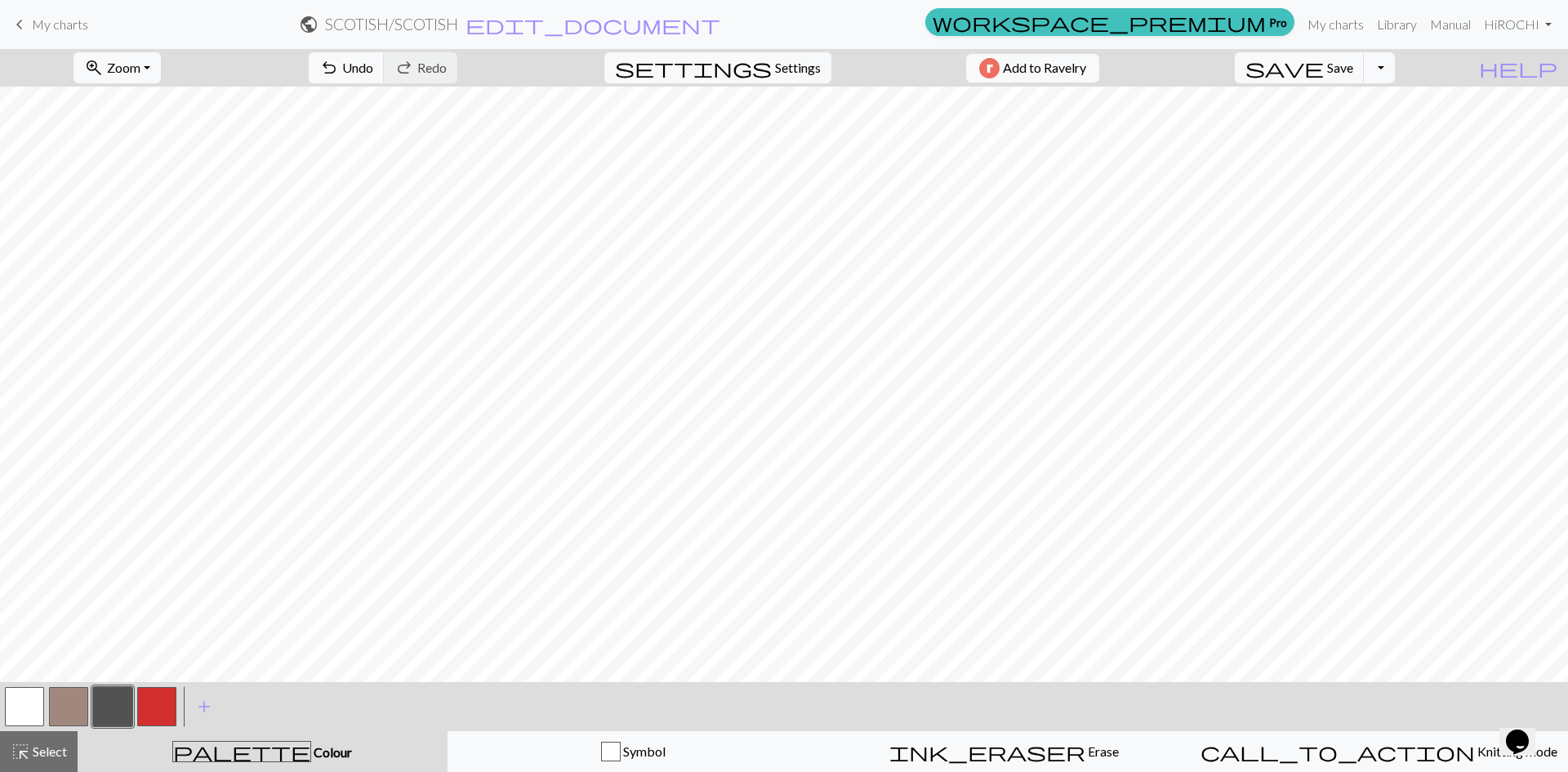
click at [29, 711] on button "button" at bounding box center [24, 706] width 40 height 40
click at [29, 711] on button "button" at bounding box center [24, 706] width 40 height 40
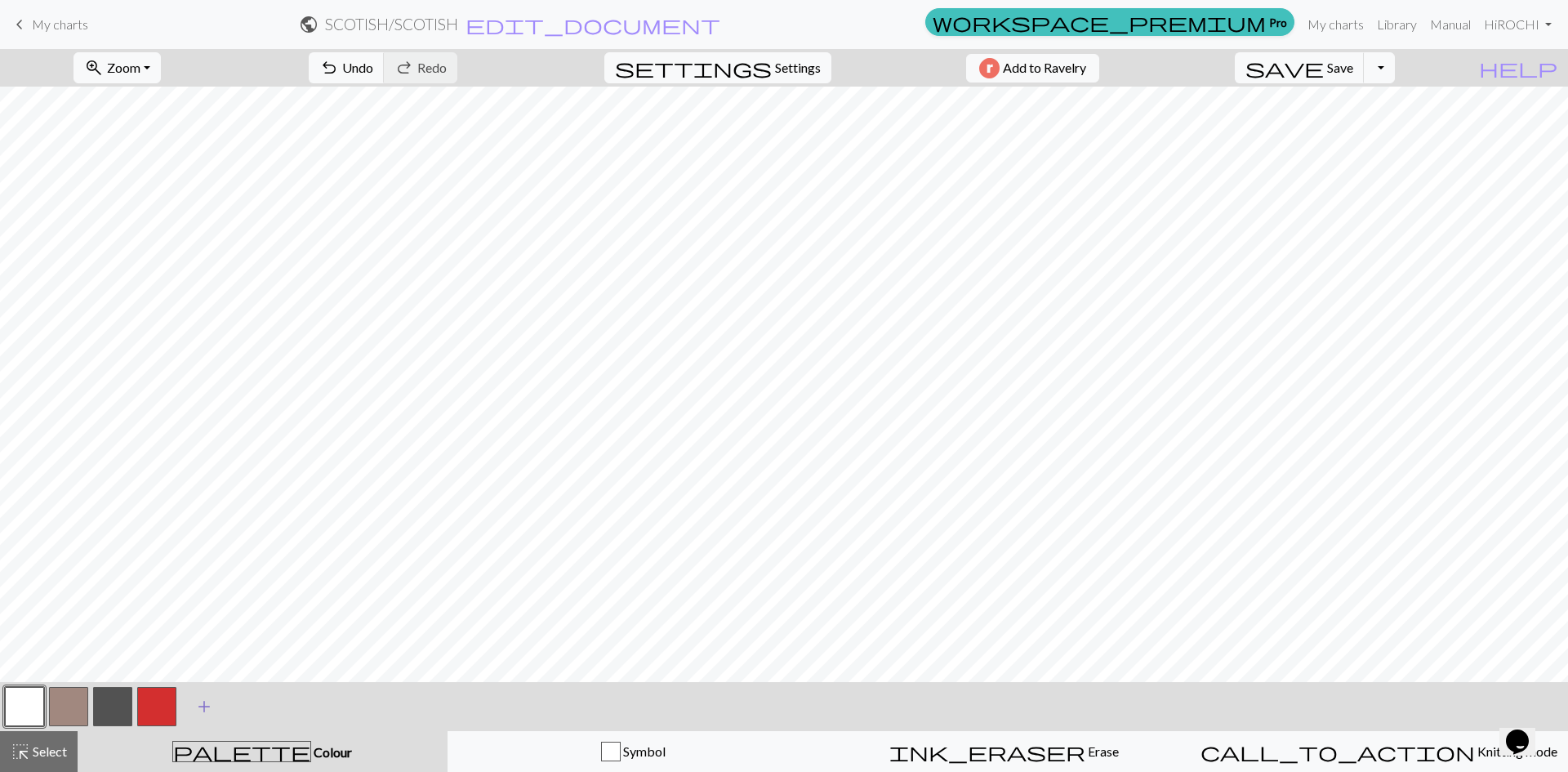
click at [205, 711] on span "add" at bounding box center [204, 705] width 19 height 23
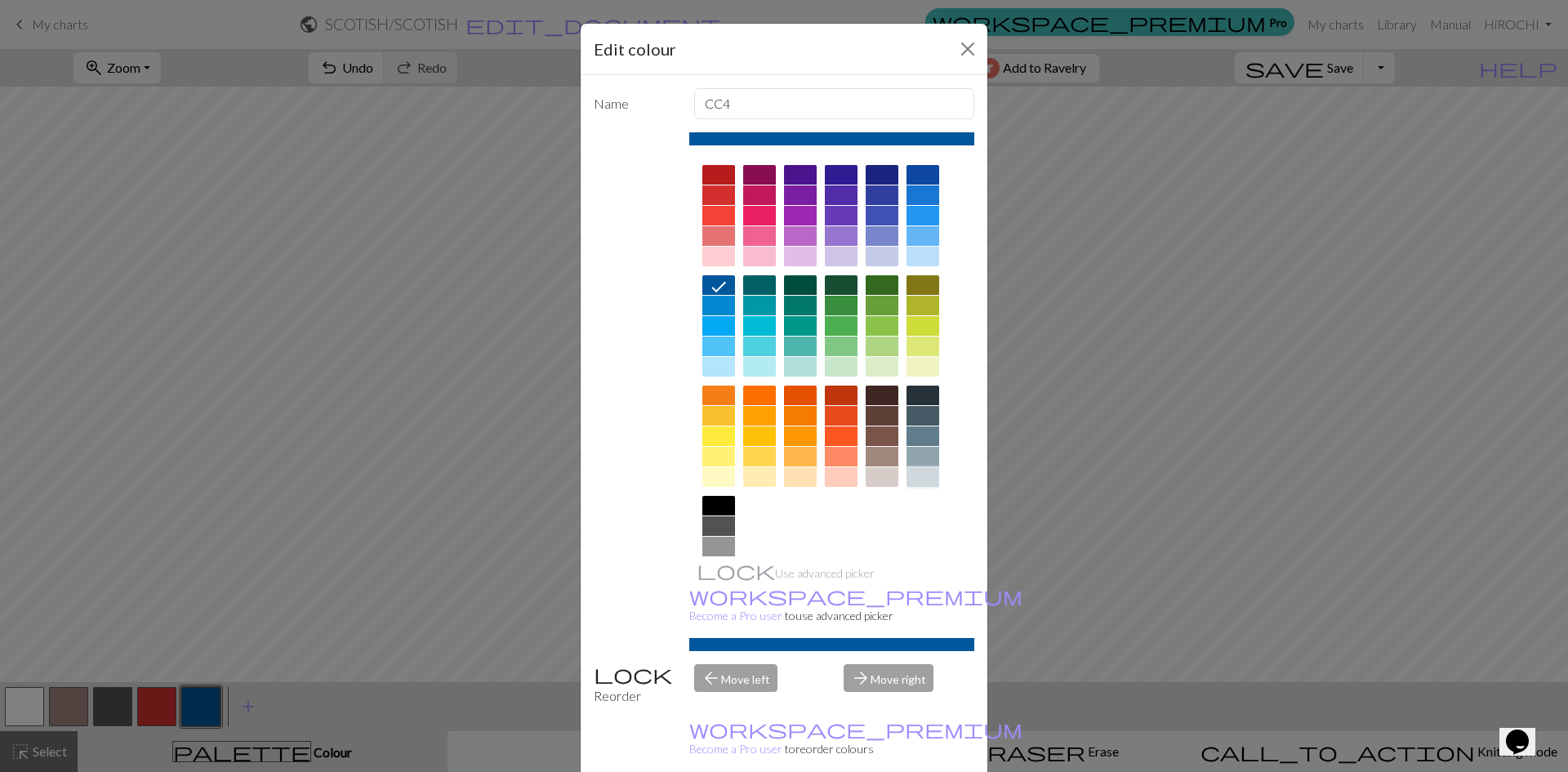
click at [925, 472] on div at bounding box center [923, 477] width 33 height 19
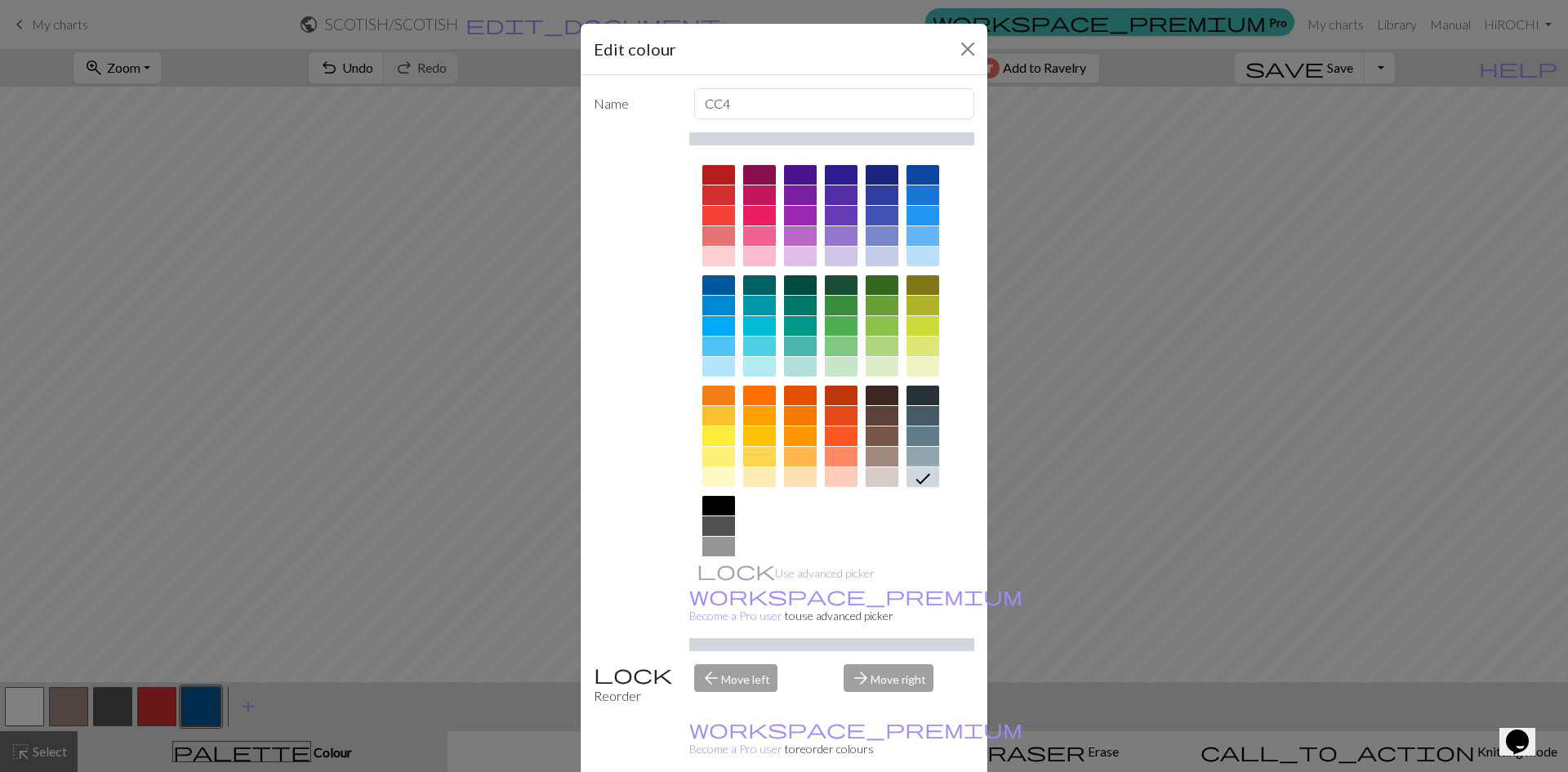
click at [925, 472] on icon at bounding box center [922, 478] width 19 height 19
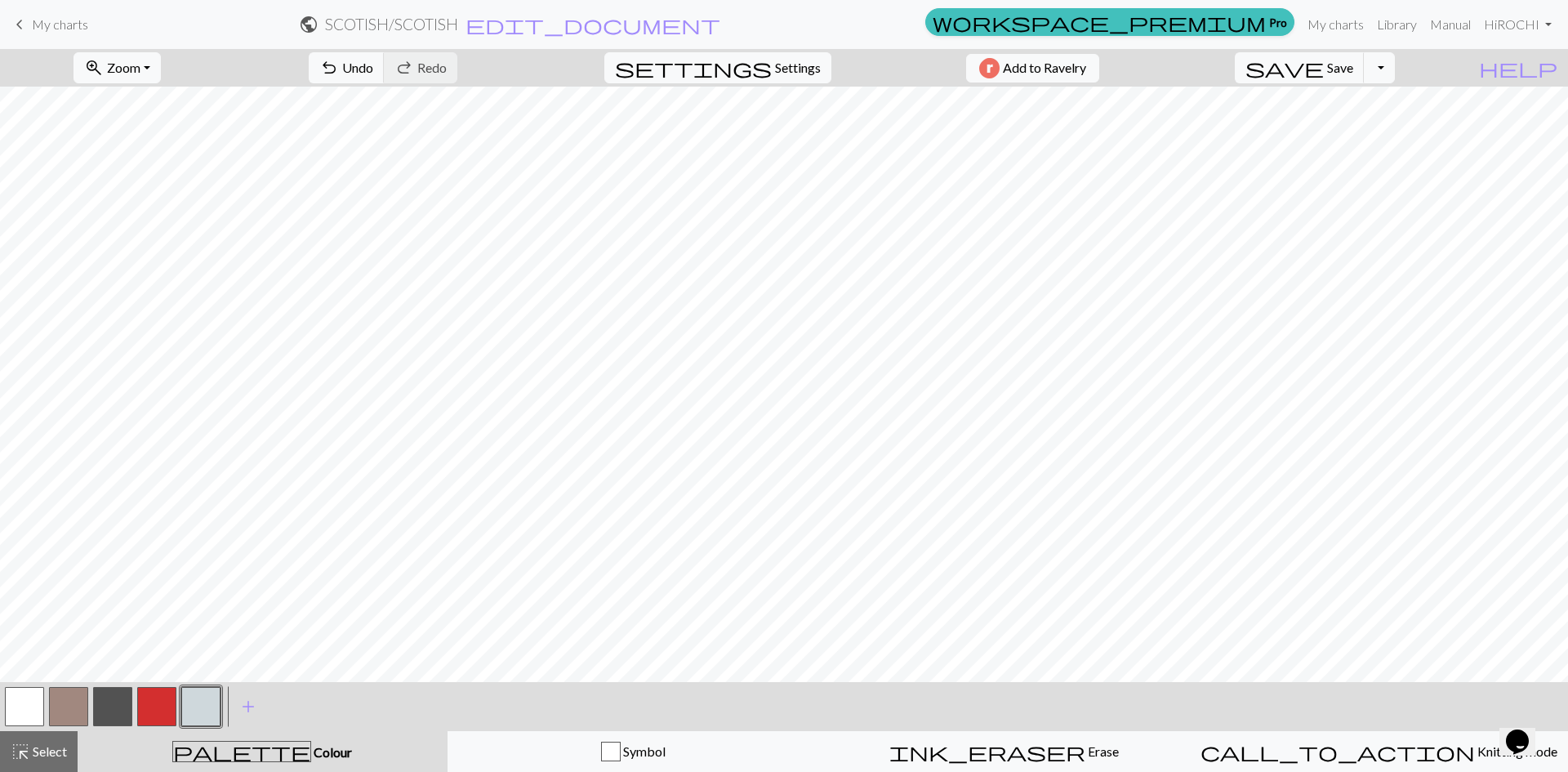
click at [24, 702] on button "button" at bounding box center [24, 706] width 40 height 40
click at [24, 701] on button "button" at bounding box center [24, 706] width 40 height 40
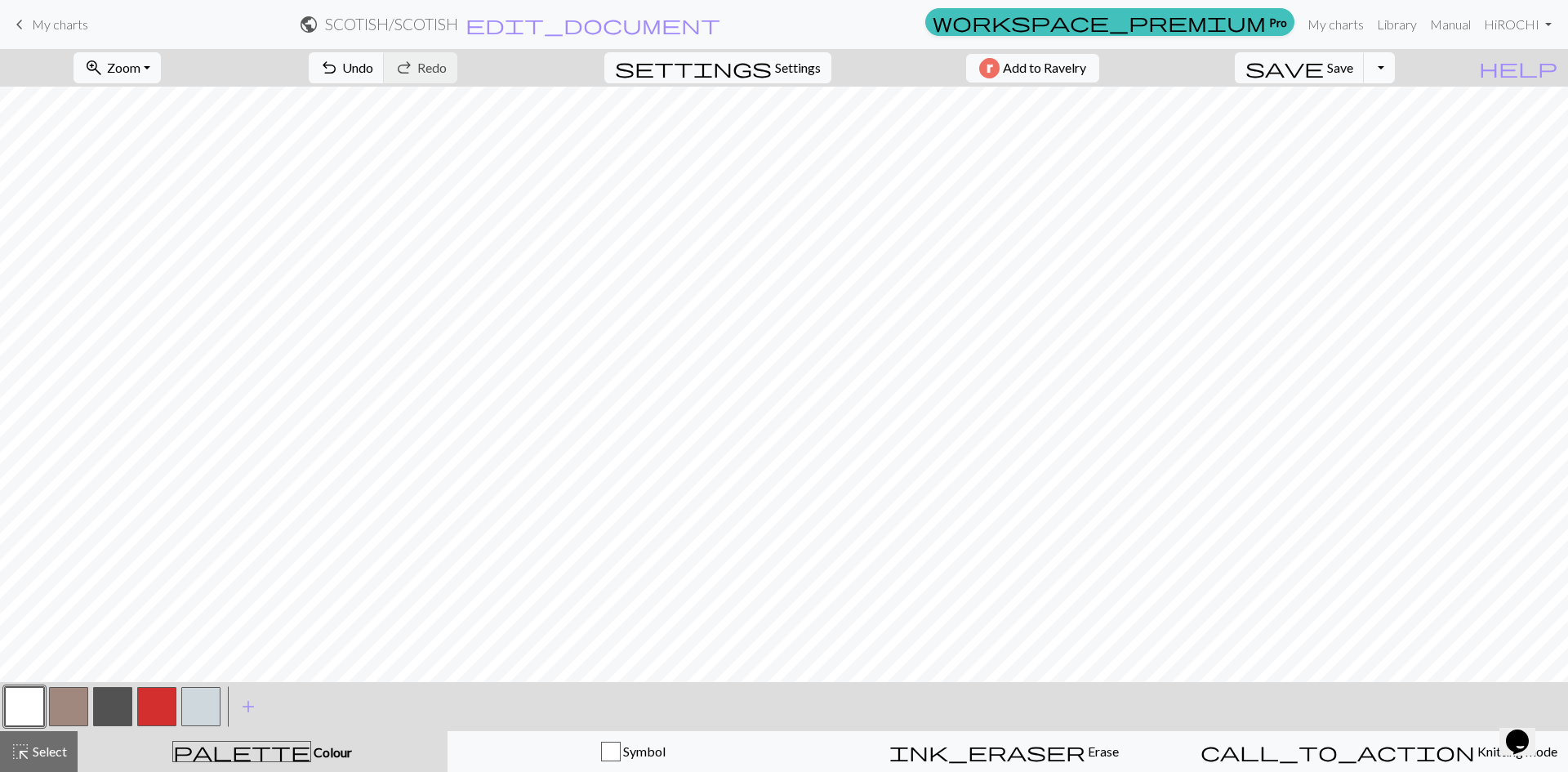
click at [1395, 71] on button "Toggle Dropdown" at bounding box center [1379, 67] width 31 height 31
click at [1341, 130] on button "save_alt Download" at bounding box center [1259, 130] width 269 height 26
click at [1353, 67] on span "Save" at bounding box center [1340, 67] width 26 height 15
click at [759, 56] on button "Download" at bounding box center [744, 53] width 79 height 31
click at [40, 27] on span "My charts" at bounding box center [60, 24] width 56 height 15
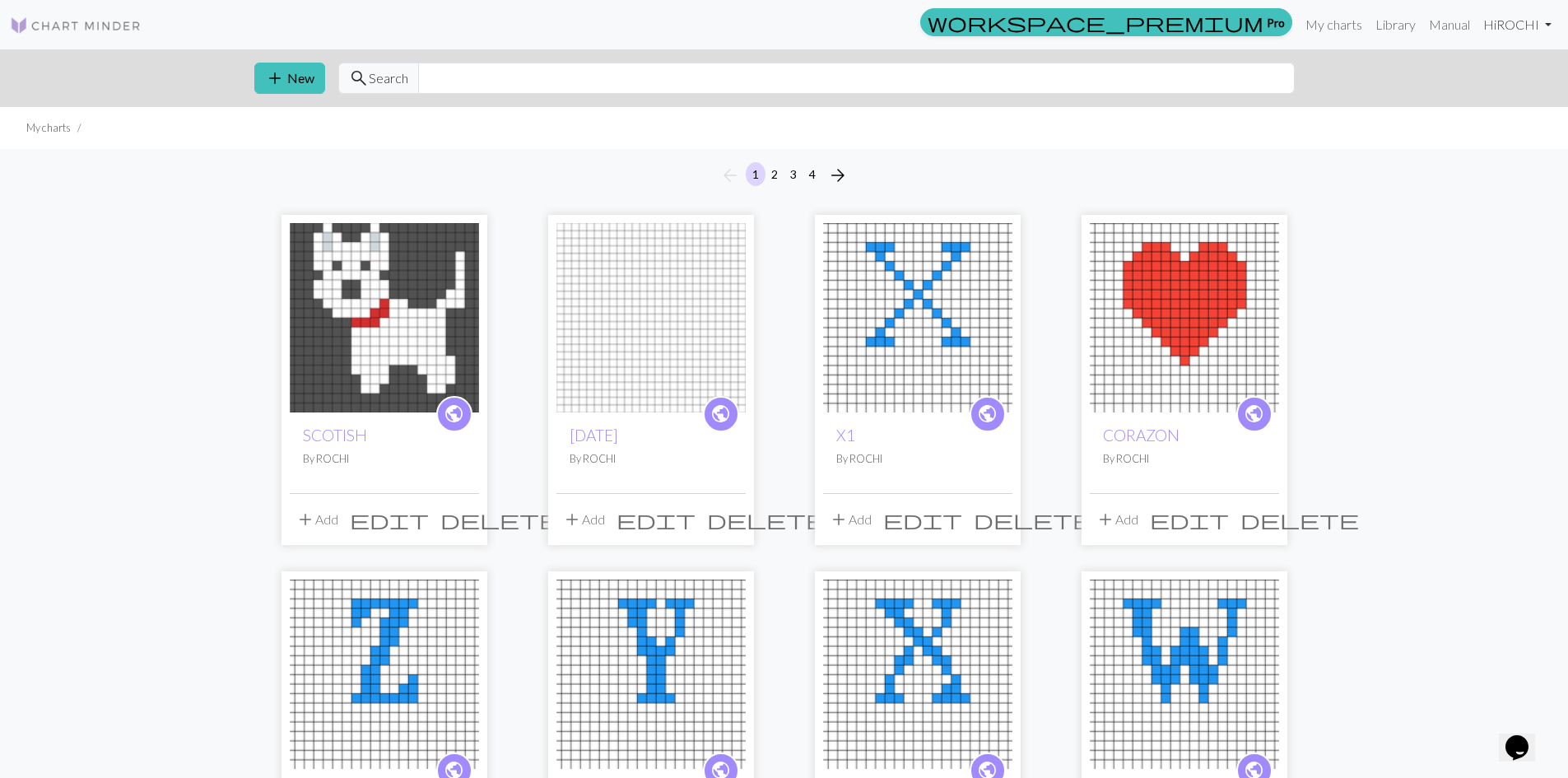
click at [1537, 31] on link "Hi [PERSON_NAME]" at bounding box center [1517, 25] width 81 height 33
click at [1473, 125] on link "Logout" at bounding box center [1464, 123] width 53 height 33
